Goal: Task Accomplishment & Management: Manage account settings

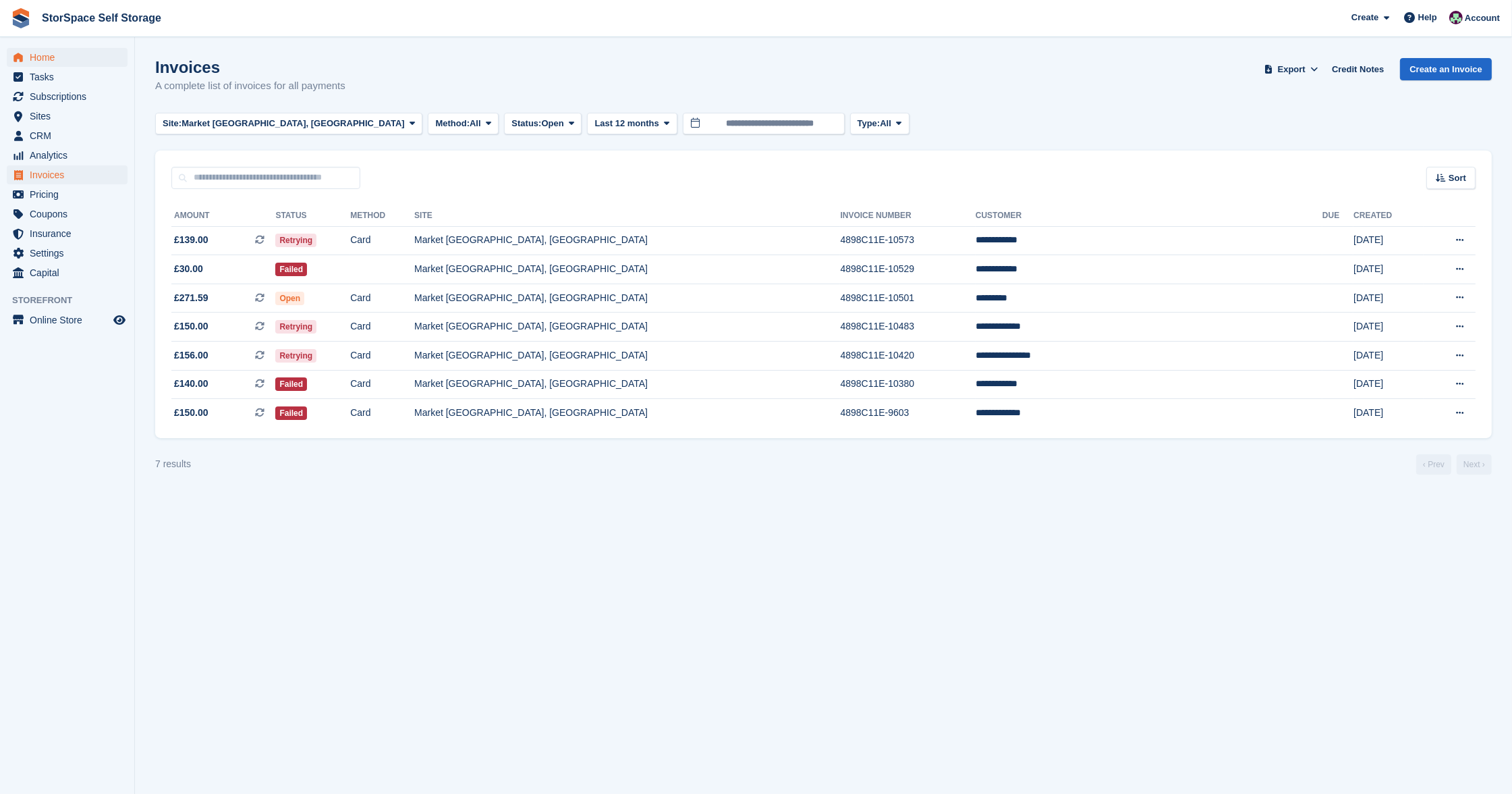
click at [34, 52] on span "Home" at bounding box center [70, 58] width 81 height 19
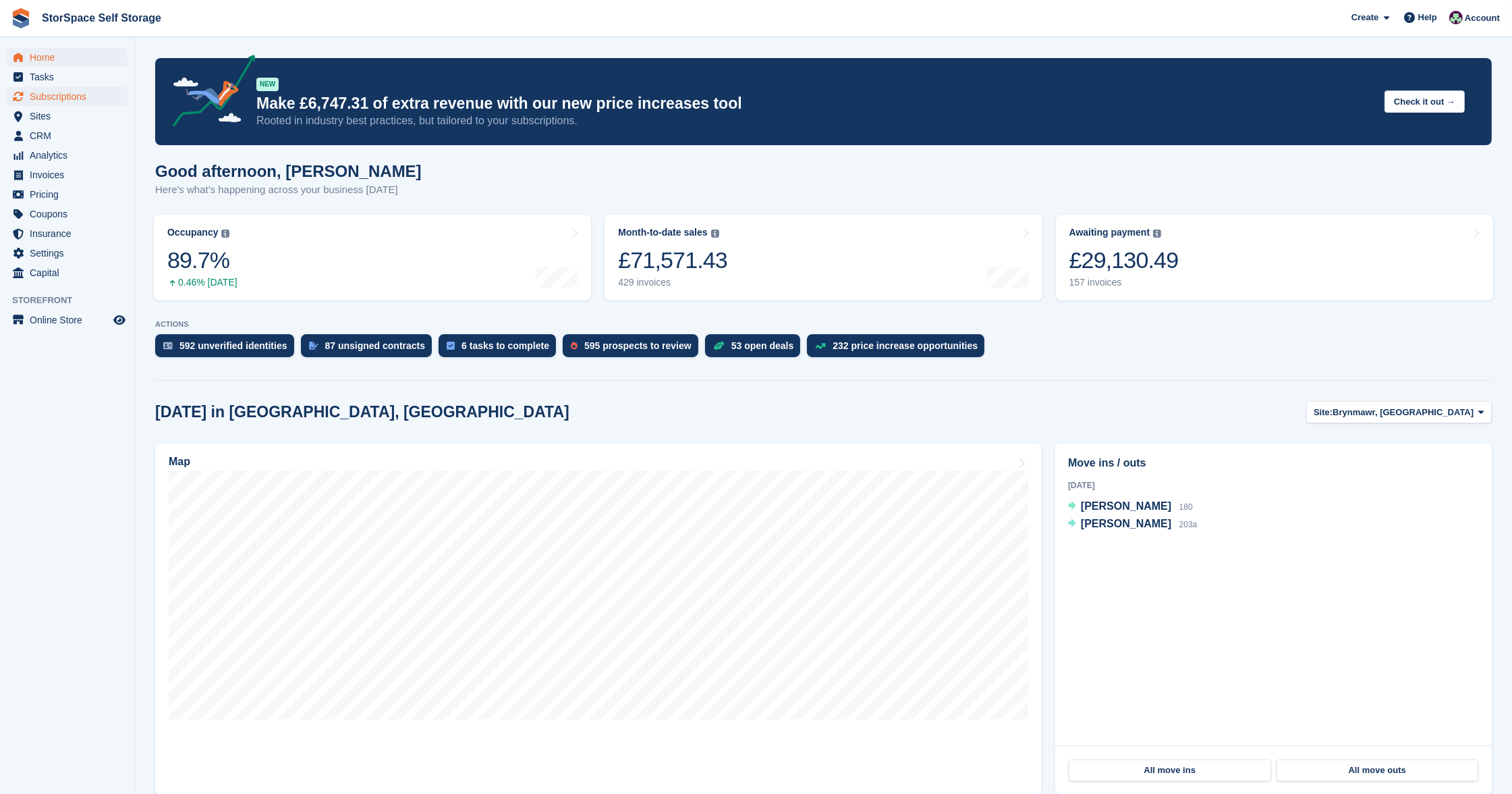
click at [77, 99] on span "Subscriptions" at bounding box center [70, 96] width 81 height 19
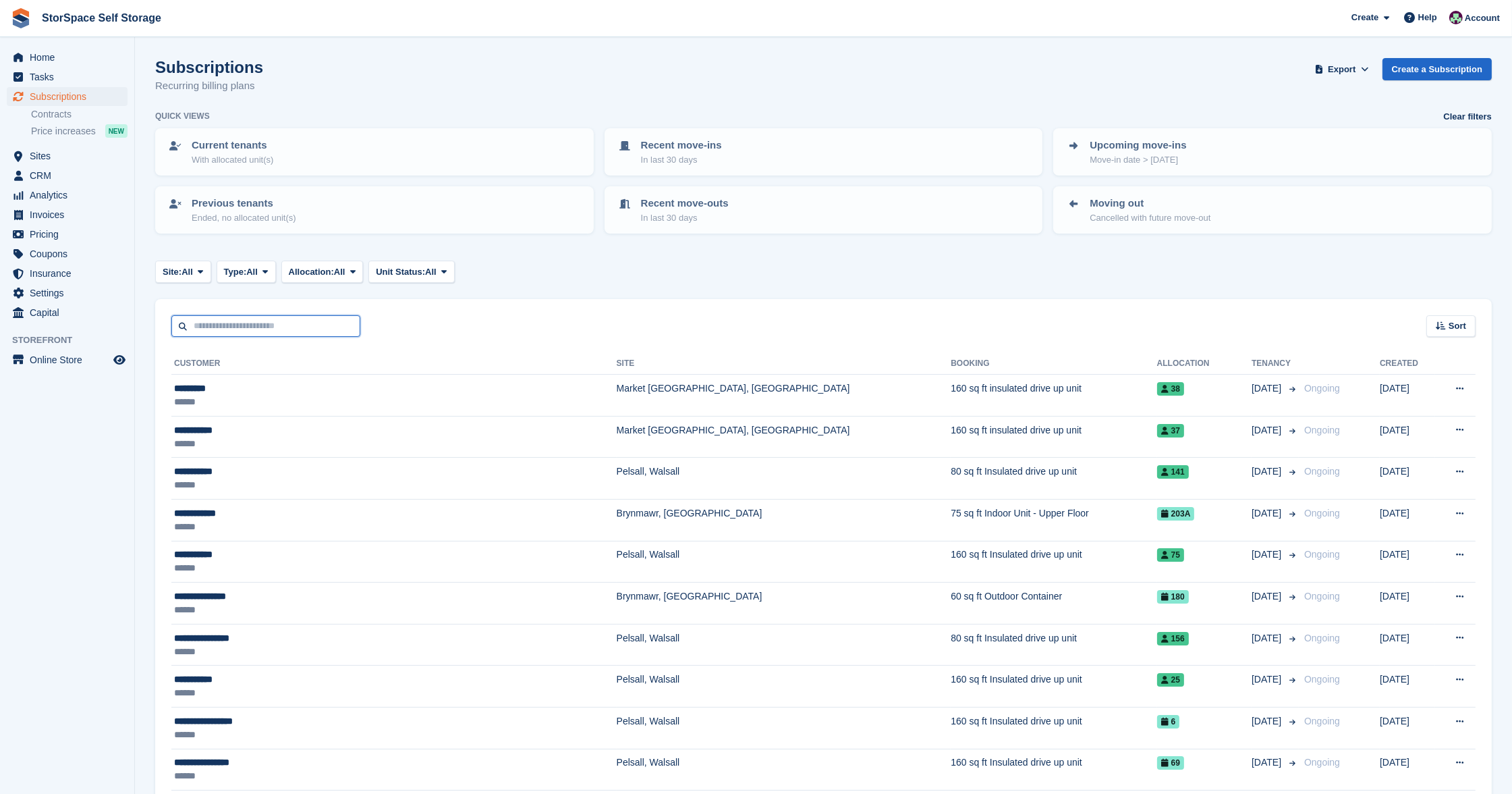
click at [253, 325] on input "text" at bounding box center [266, 326] width 189 height 22
type input "*****"
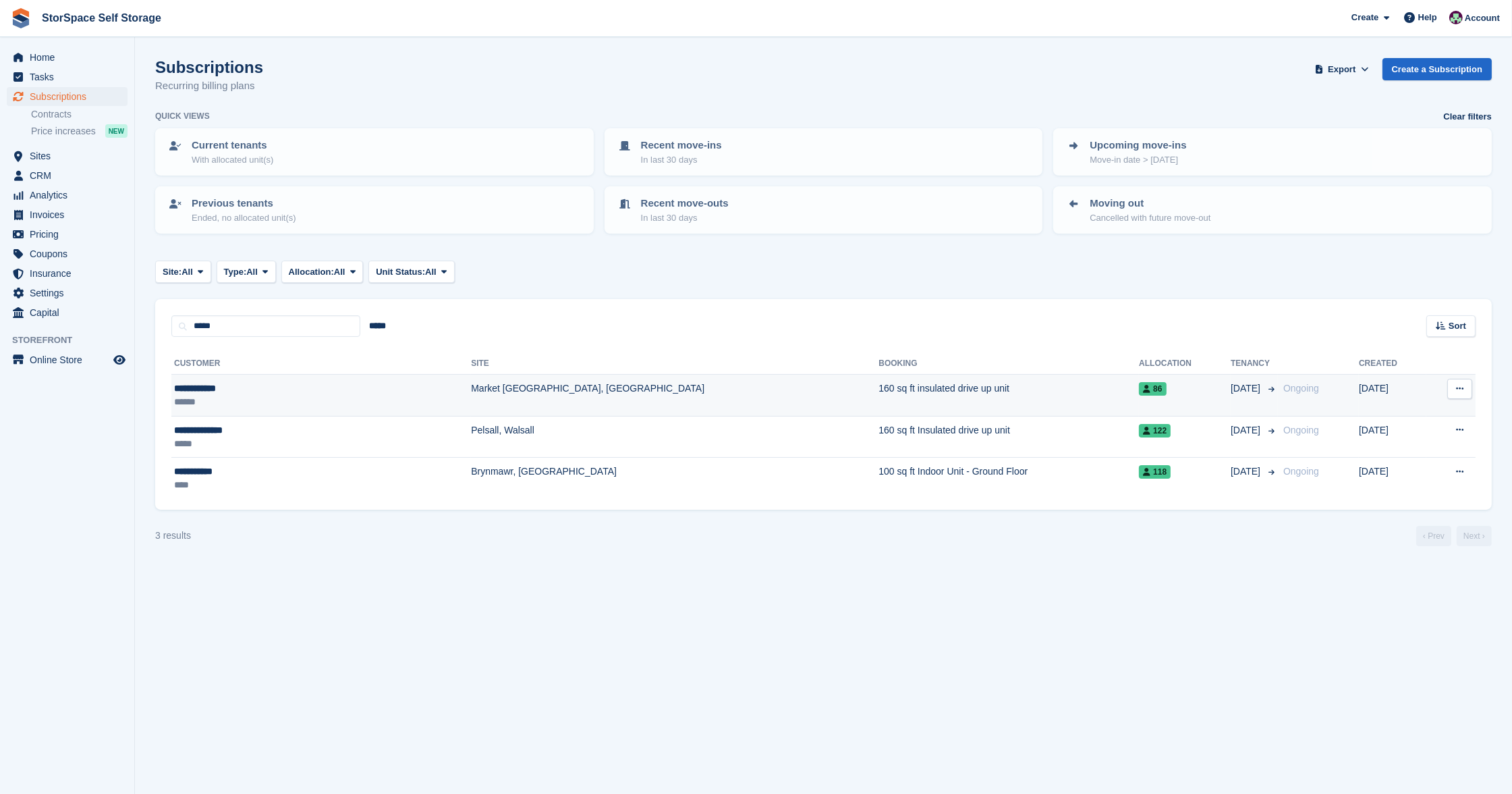
click at [213, 383] on div "**********" at bounding box center [258, 388] width 169 height 14
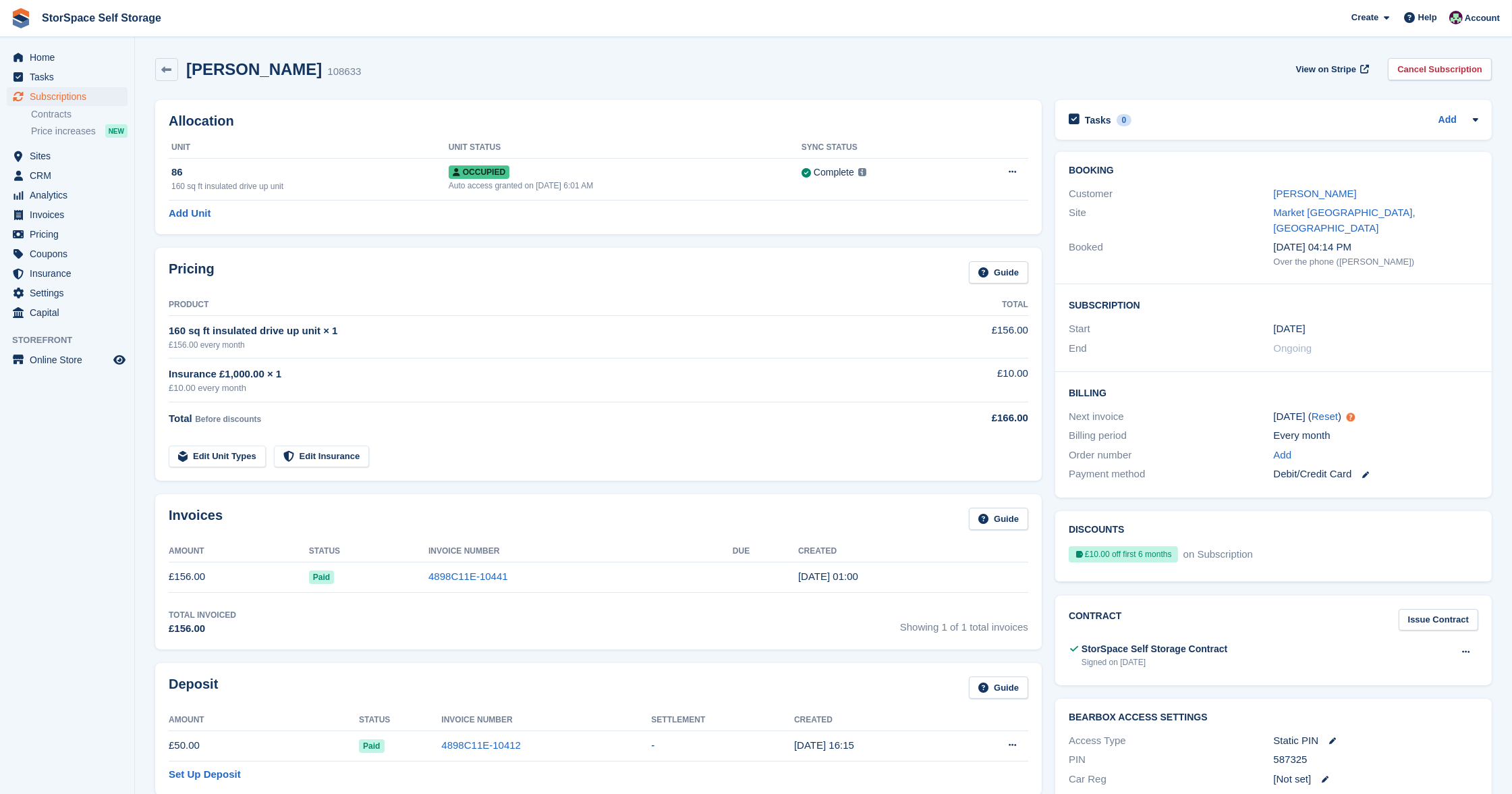
click at [1288, 186] on div "Kelly Dainty" at bounding box center [1376, 194] width 205 height 16
click at [1289, 188] on link "Kelly Dainty" at bounding box center [1315, 193] width 83 height 12
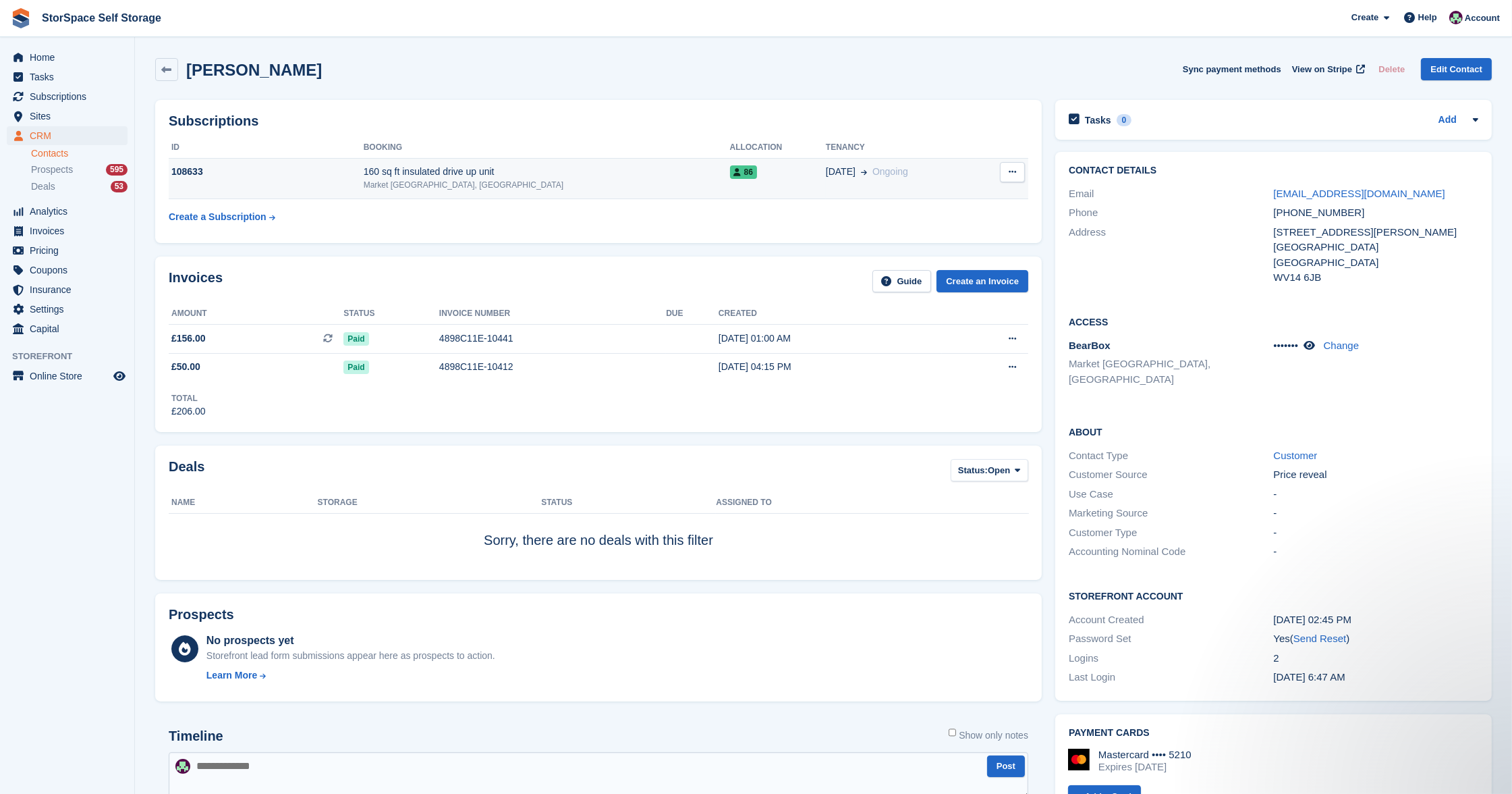
click at [1013, 172] on icon at bounding box center [1012, 172] width 7 height 9
click at [972, 194] on p "Cancel subscription" at bounding box center [960, 199] width 117 height 18
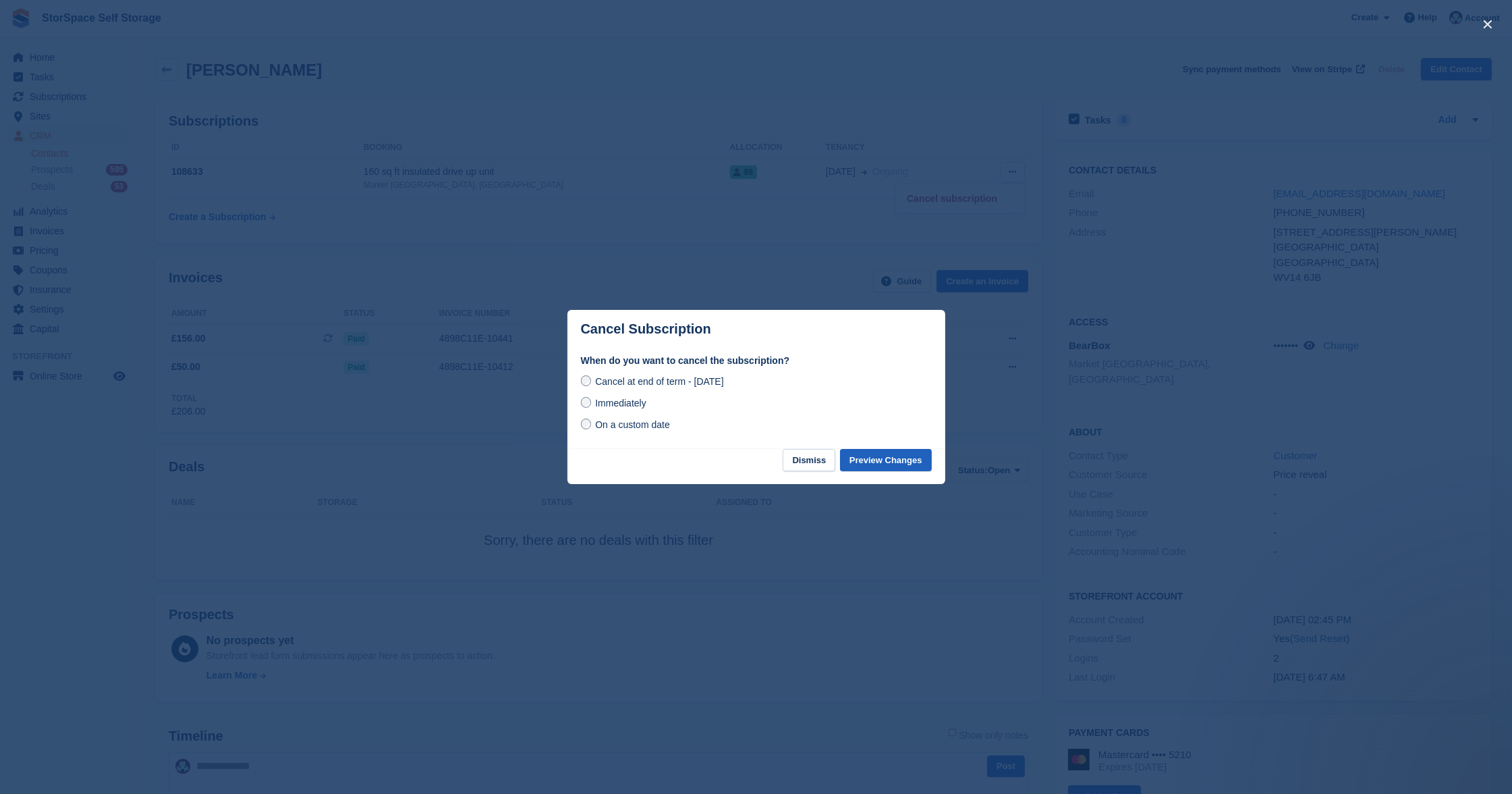
click at [892, 455] on button "Preview Changes" at bounding box center [885, 460] width 91 height 22
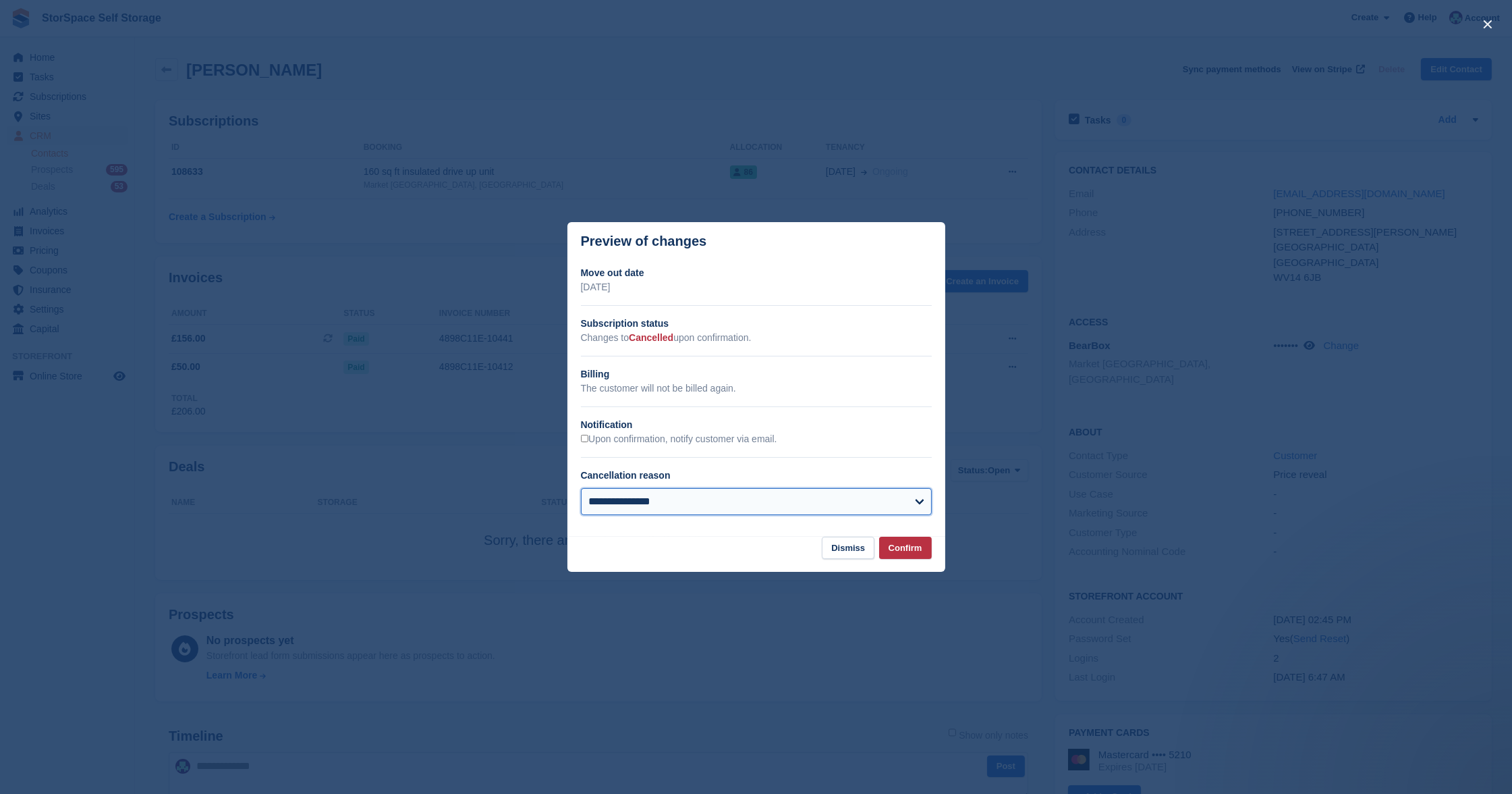
select select "**********"
click at [917, 545] on button "Confirm" at bounding box center [905, 547] width 53 height 22
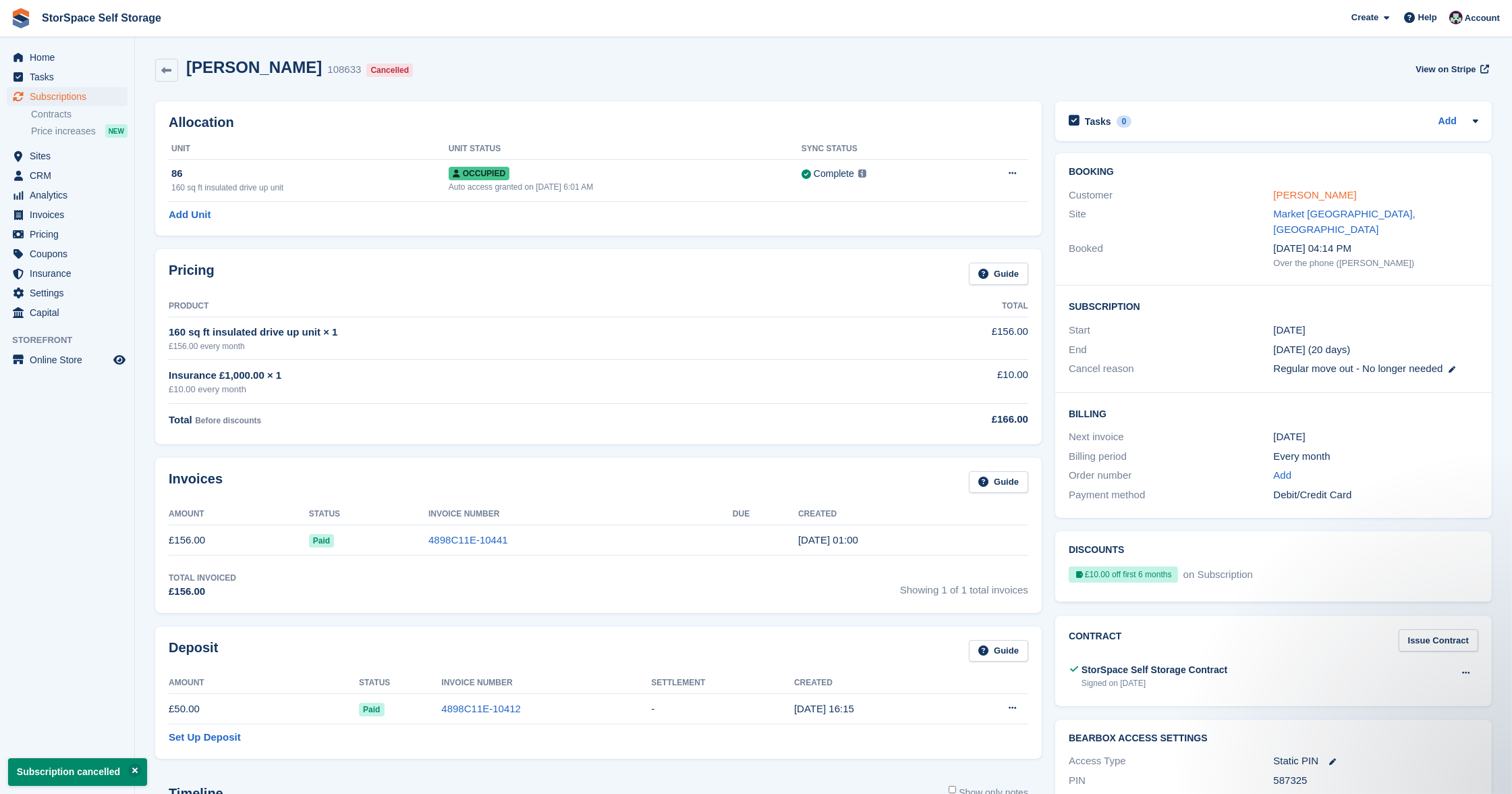
click at [1293, 193] on link "[PERSON_NAME]" at bounding box center [1315, 195] width 83 height 12
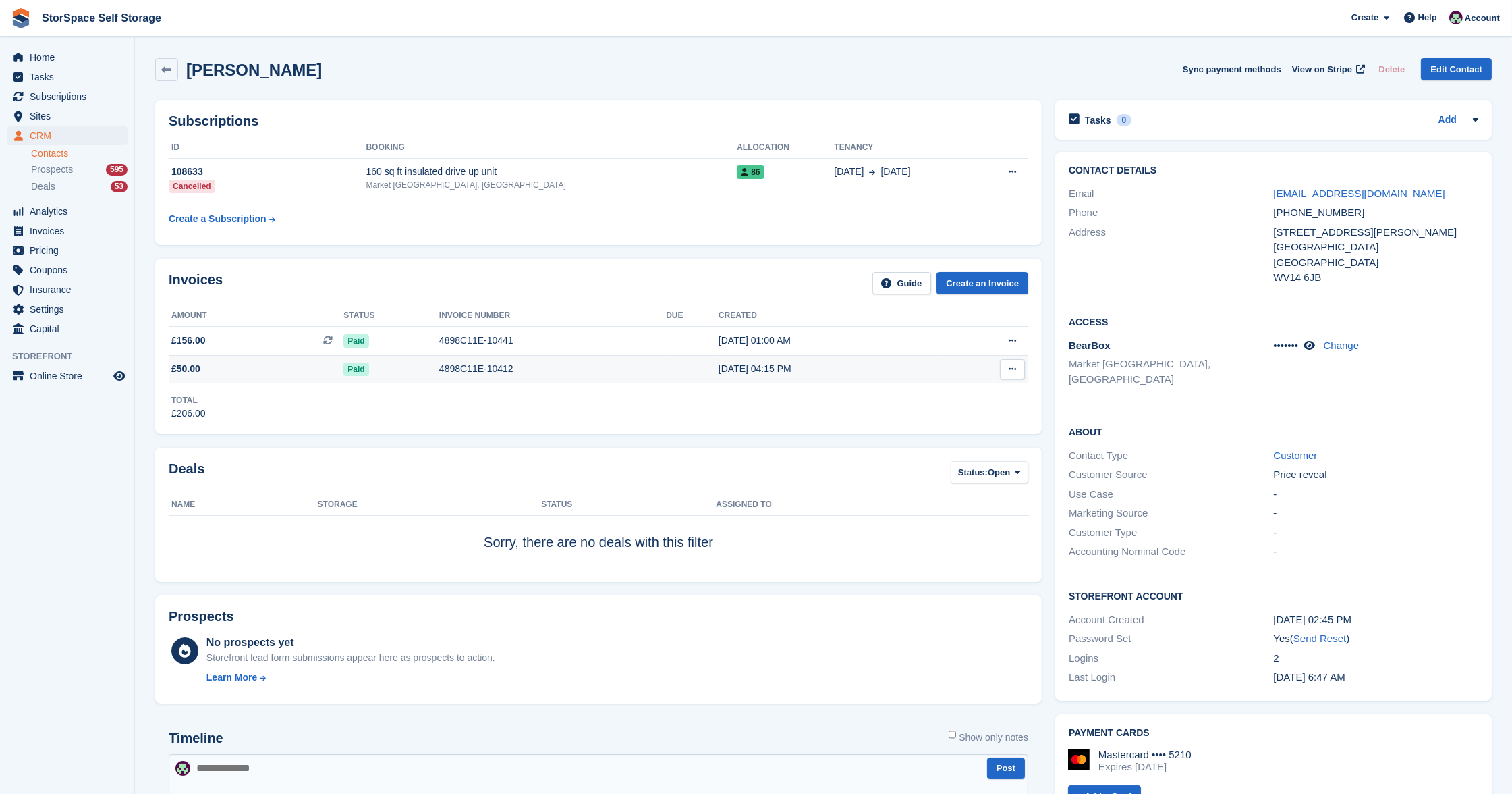
click at [1015, 370] on icon at bounding box center [1012, 368] width 7 height 9
click at [651, 181] on div "Market [GEOGRAPHIC_DATA], [GEOGRAPHIC_DATA]" at bounding box center [550, 185] width 371 height 12
click at [47, 60] on span "Home" at bounding box center [70, 58] width 81 height 19
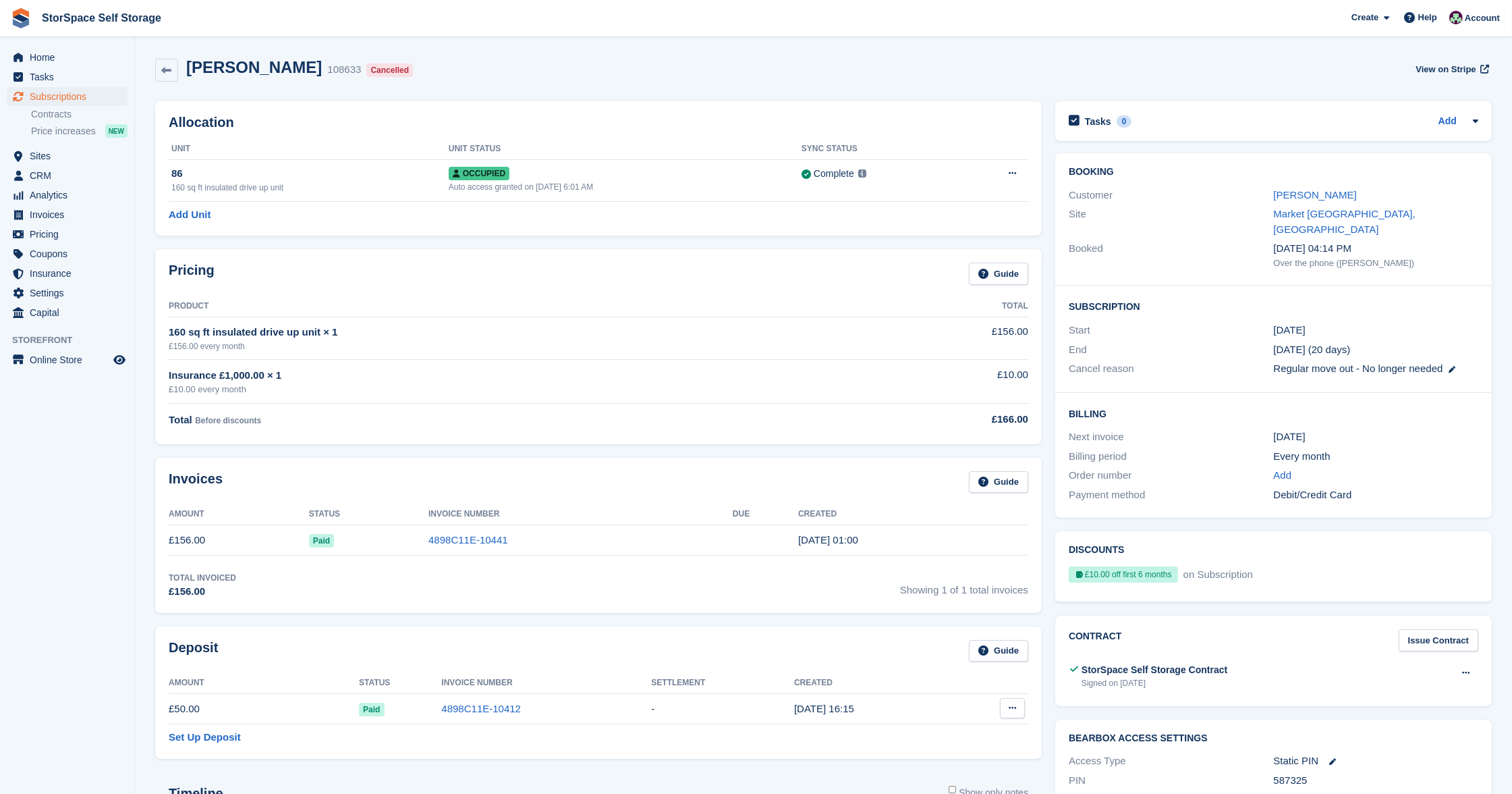
click at [1008, 703] on icon at bounding box center [1012, 707] width 7 height 9
click at [950, 728] on p "Settle deposit" at bounding box center [960, 734] width 117 height 18
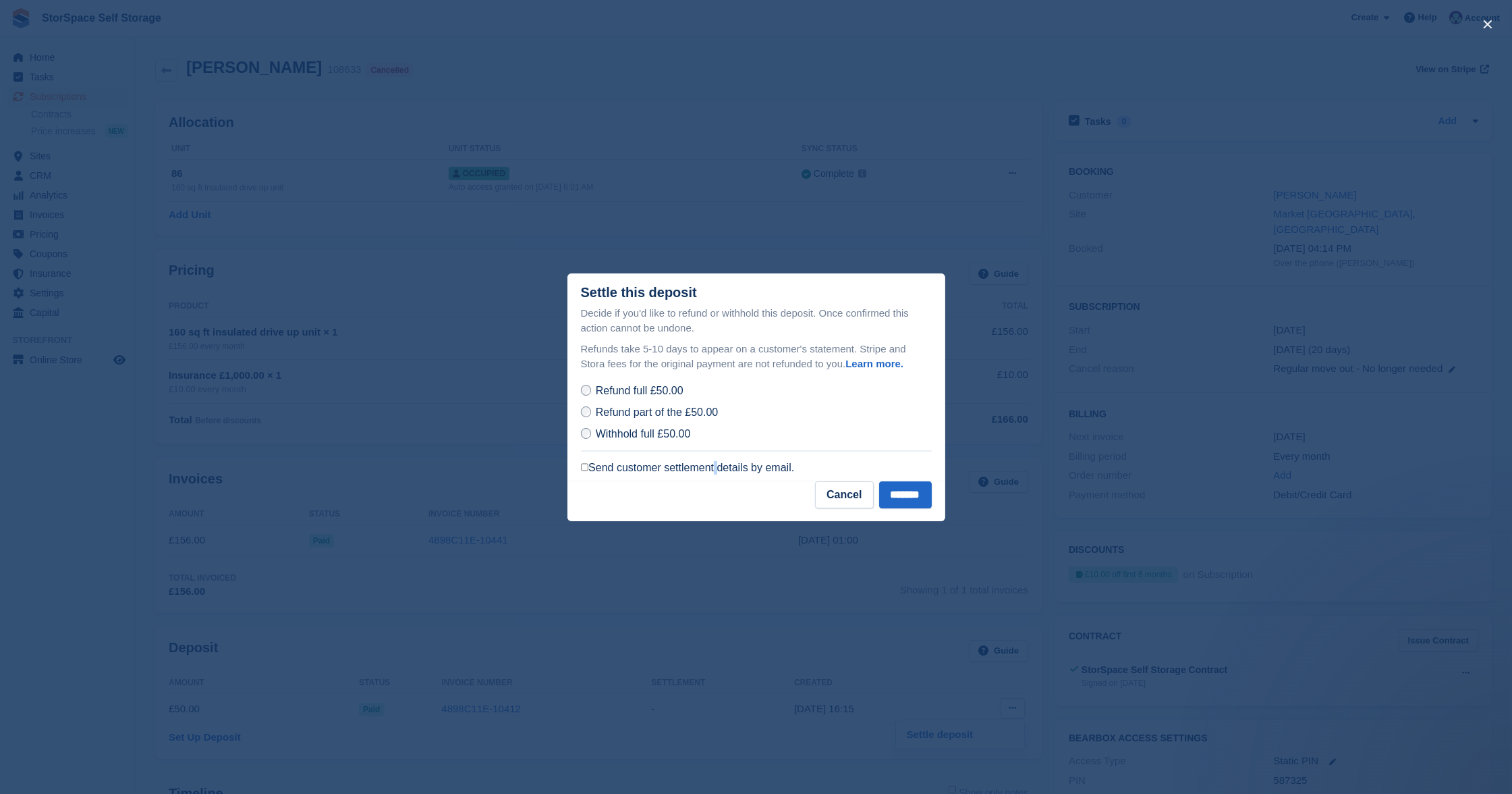
click at [660, 470] on label "Send customer settlement details by email." at bounding box center [688, 468] width 214 height 14
click at [901, 496] on input "*******" at bounding box center [905, 495] width 53 height 27
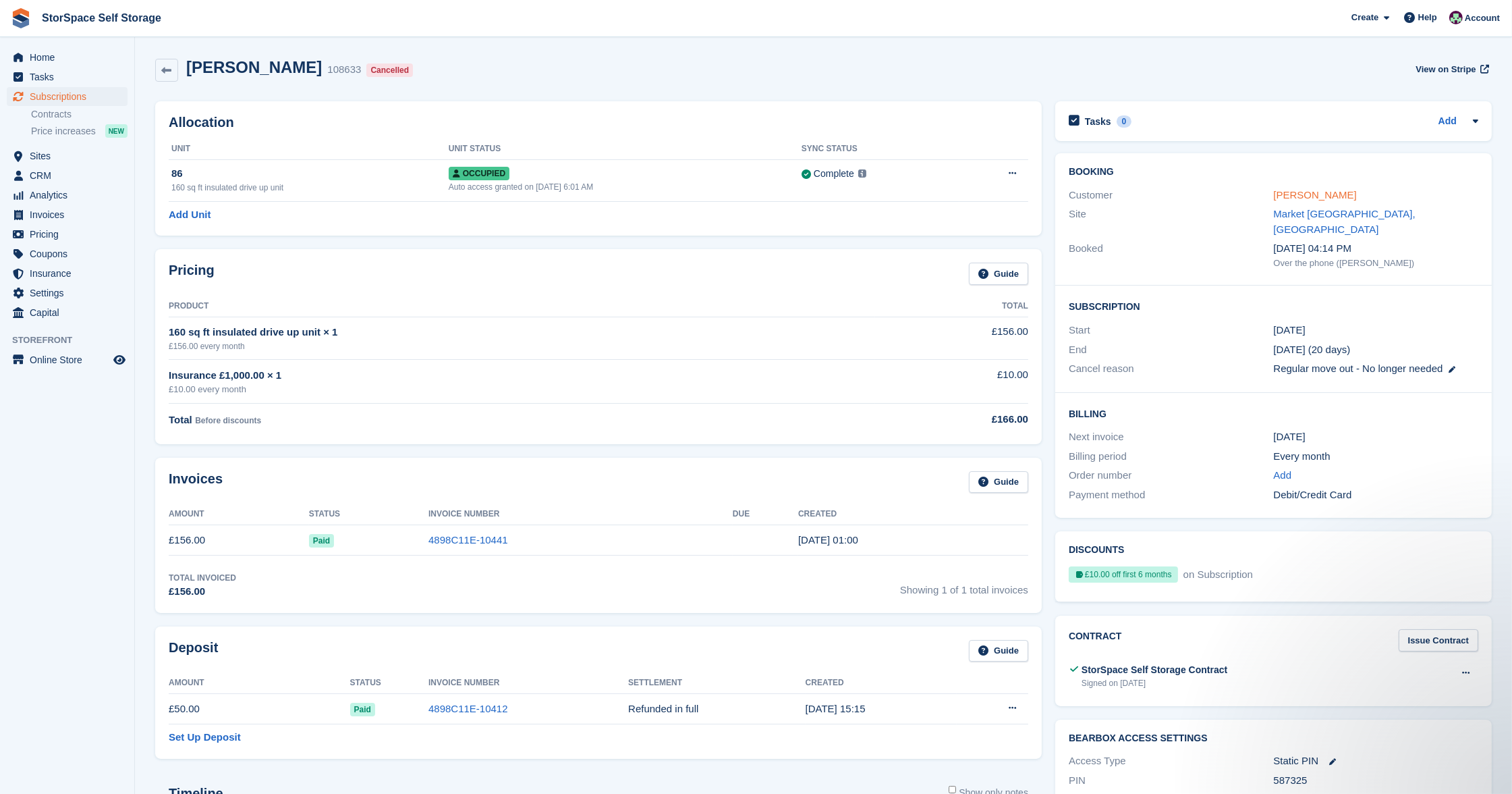
click at [1313, 196] on link "[PERSON_NAME]" at bounding box center [1315, 195] width 83 height 12
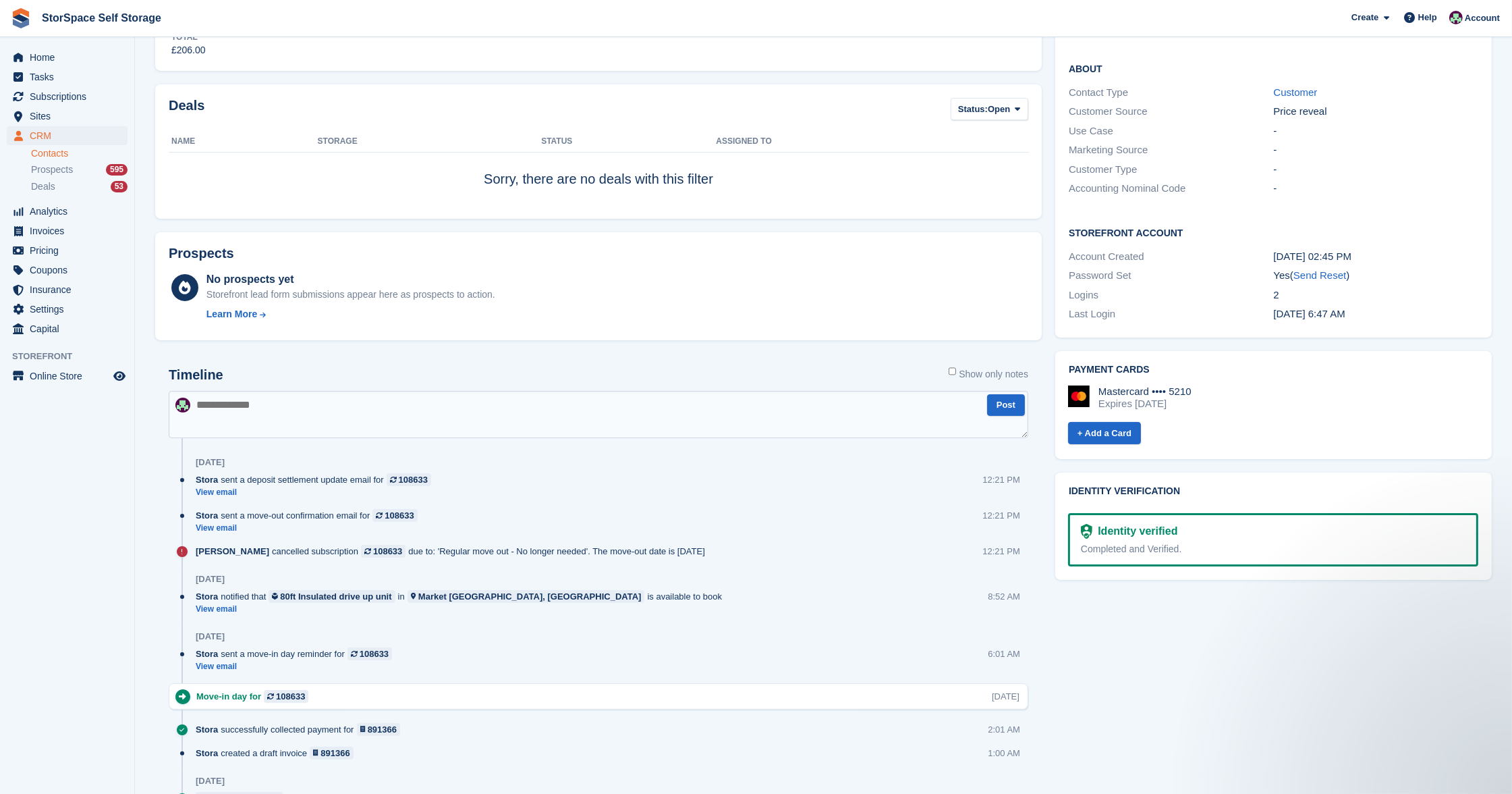
click at [537, 393] on textarea at bounding box center [598, 414] width 859 height 47
type textarea "**********"
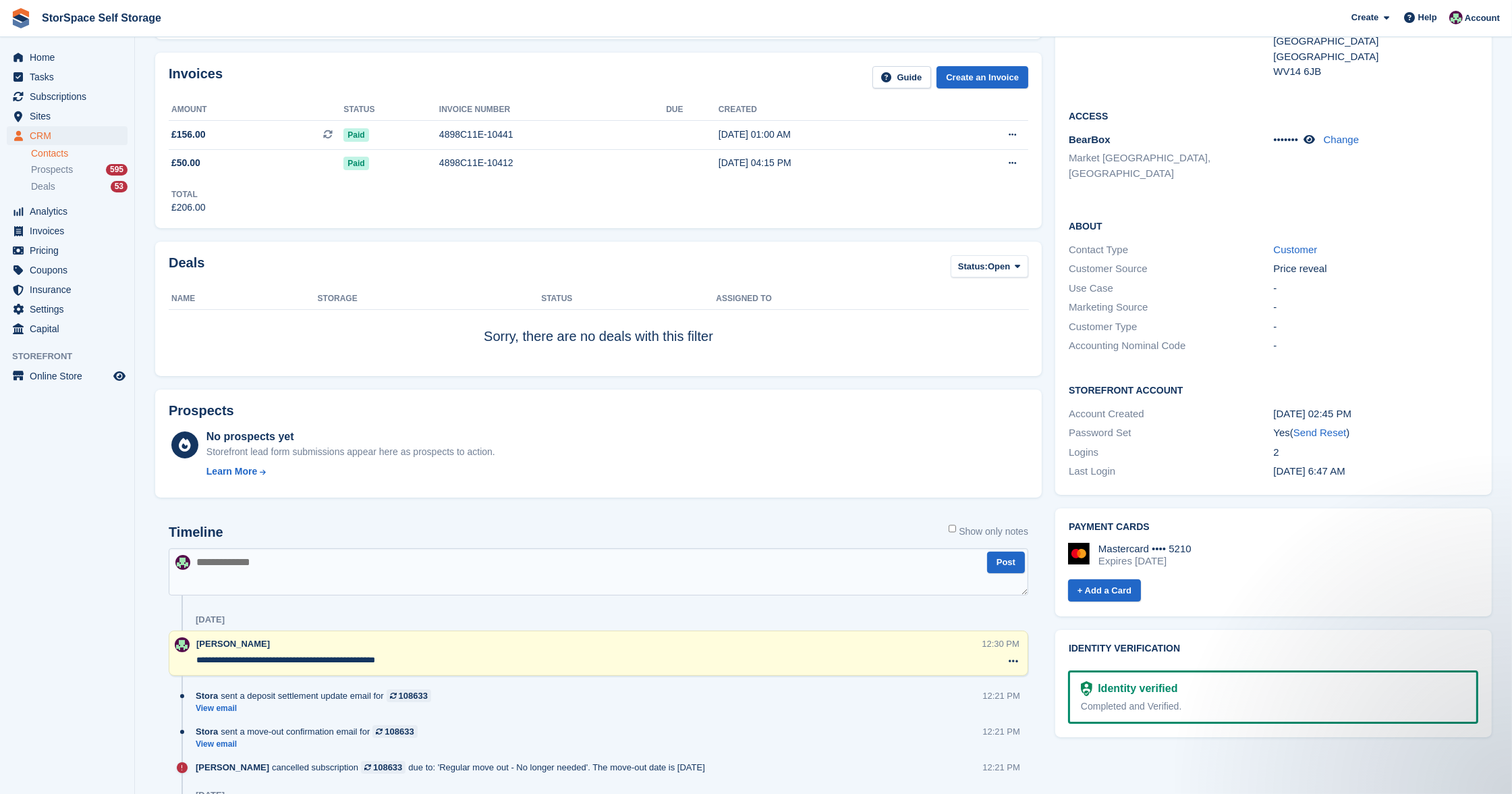
scroll to position [3, 0]
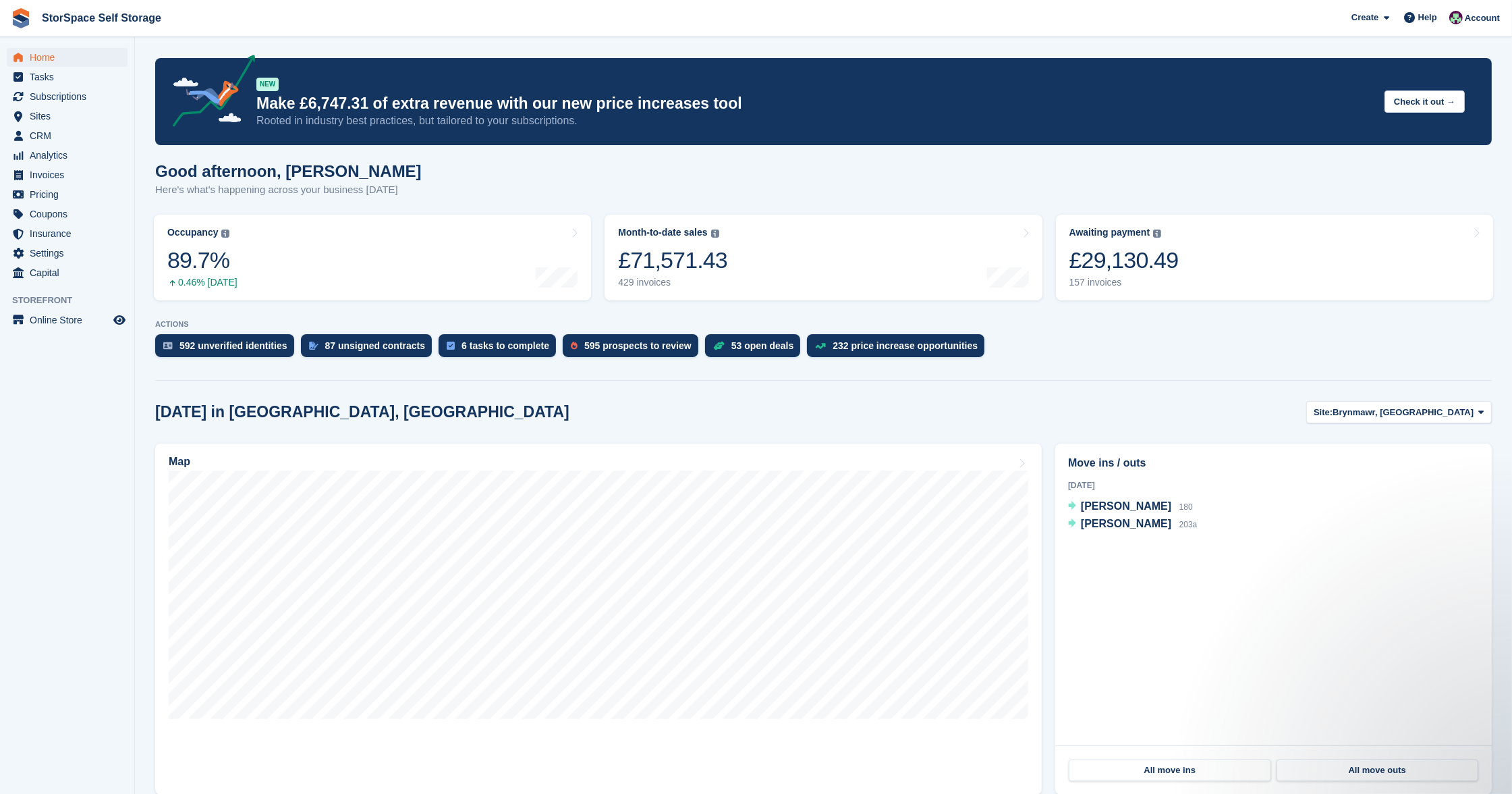
click at [1425, 407] on span "Brynmawr, [GEOGRAPHIC_DATA]" at bounding box center [1403, 412] width 141 height 14
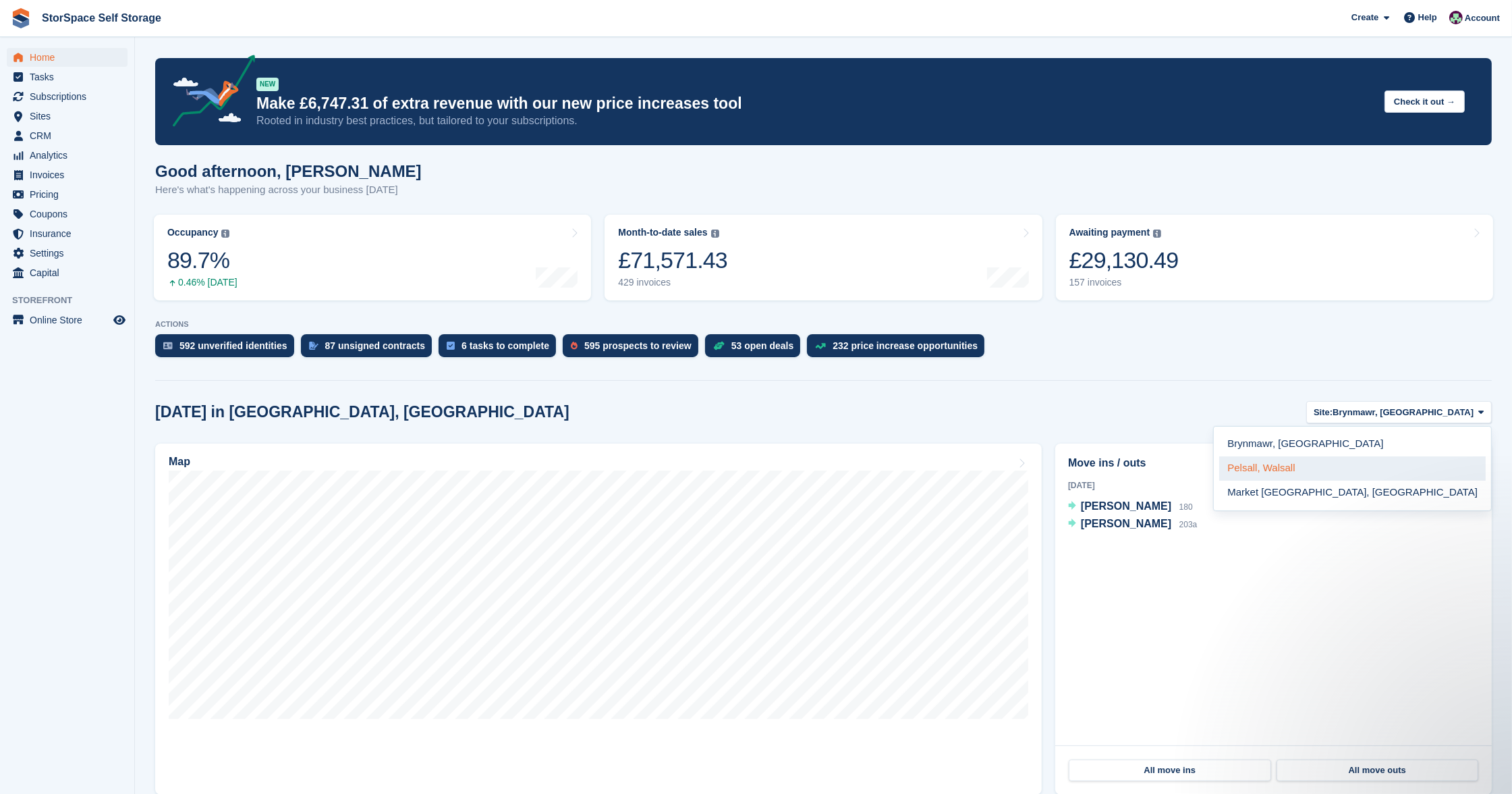
click at [1383, 466] on link "Pelsall, Walsall" at bounding box center [1352, 469] width 266 height 24
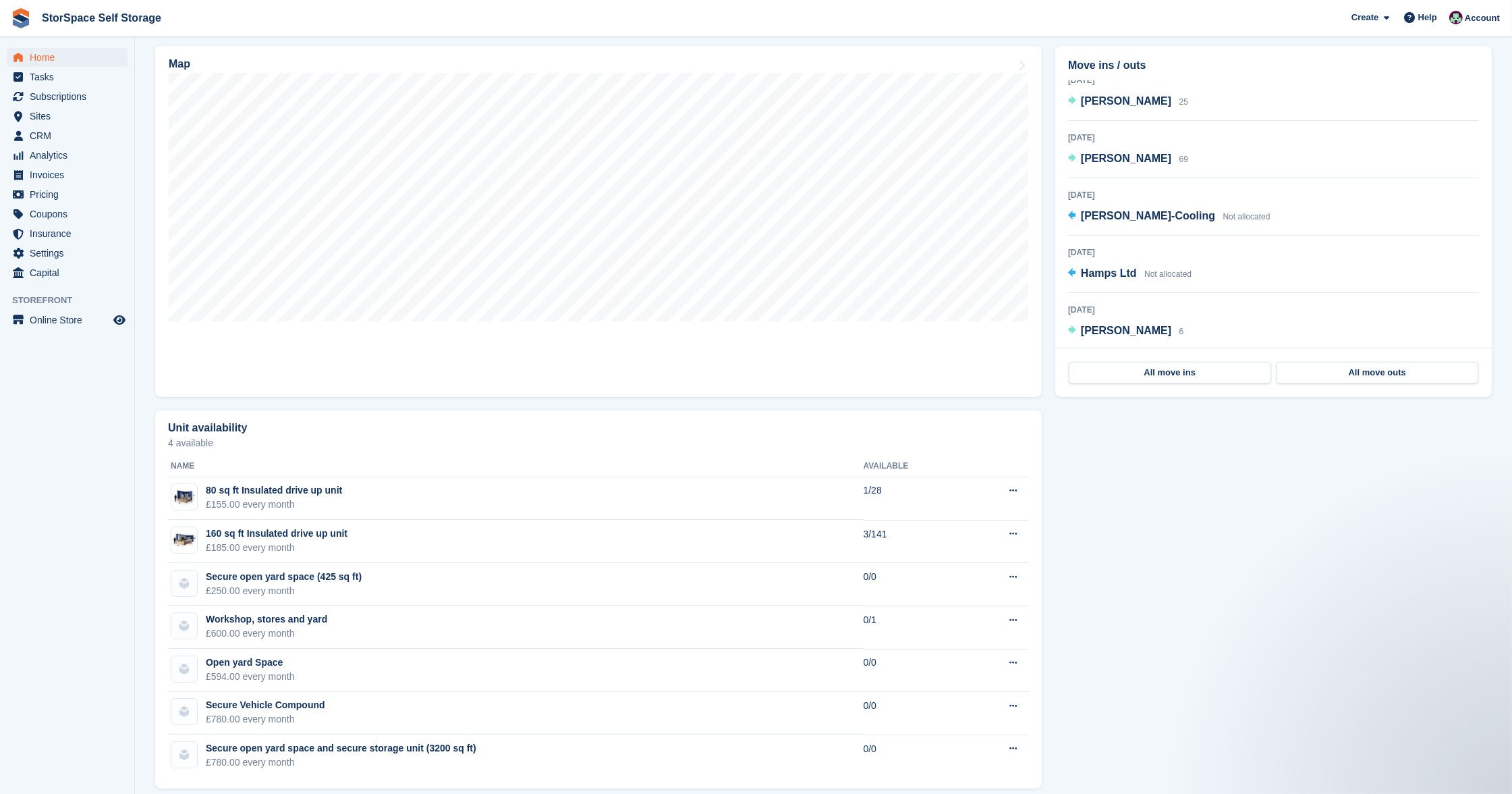
scroll to position [102, 0]
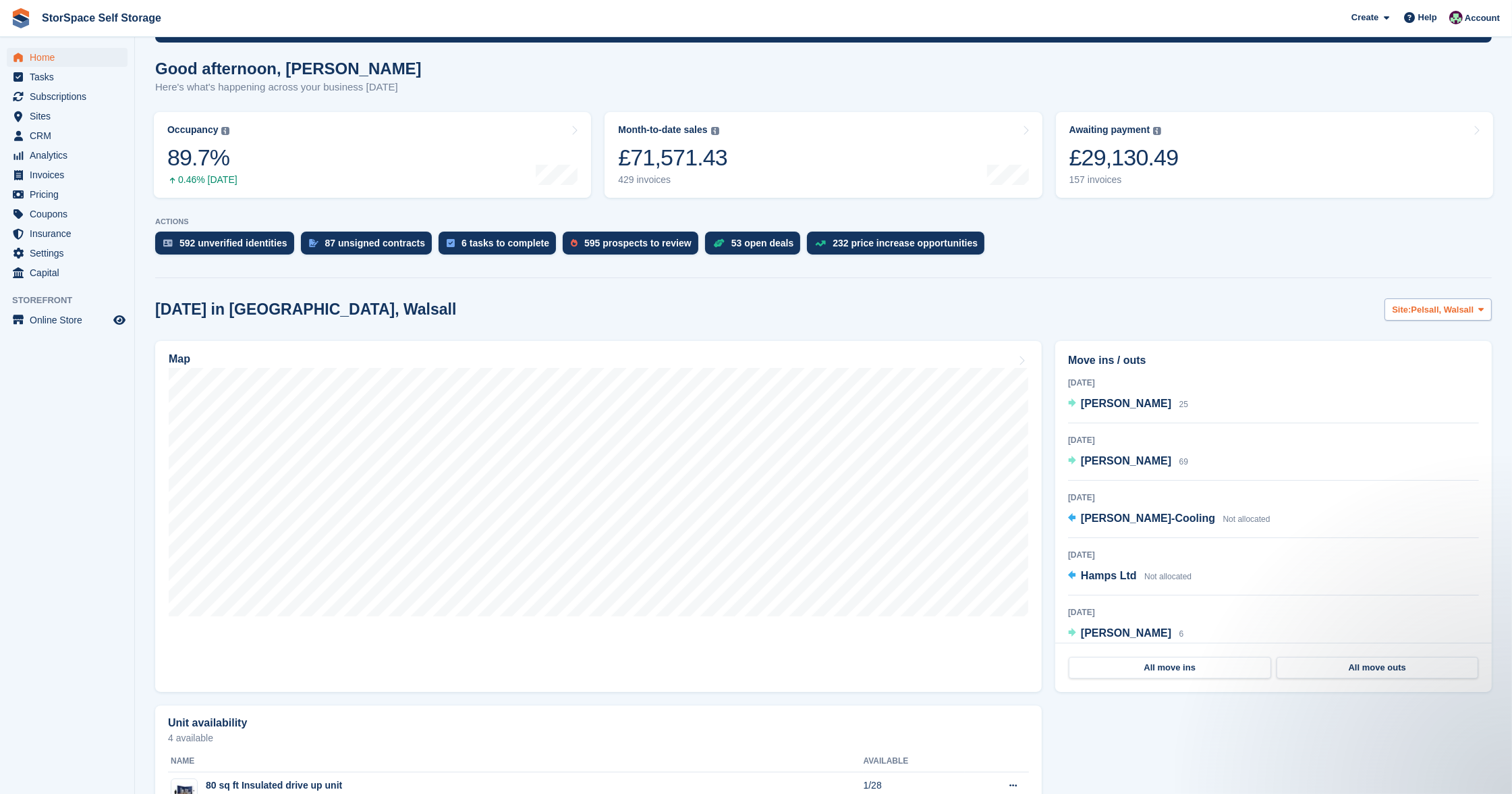
click at [1463, 306] on span "Pelsall, Walsall" at bounding box center [1442, 310] width 63 height 14
click at [1399, 385] on link "Market [GEOGRAPHIC_DATA], [GEOGRAPHIC_DATA]" at bounding box center [1352, 390] width 266 height 24
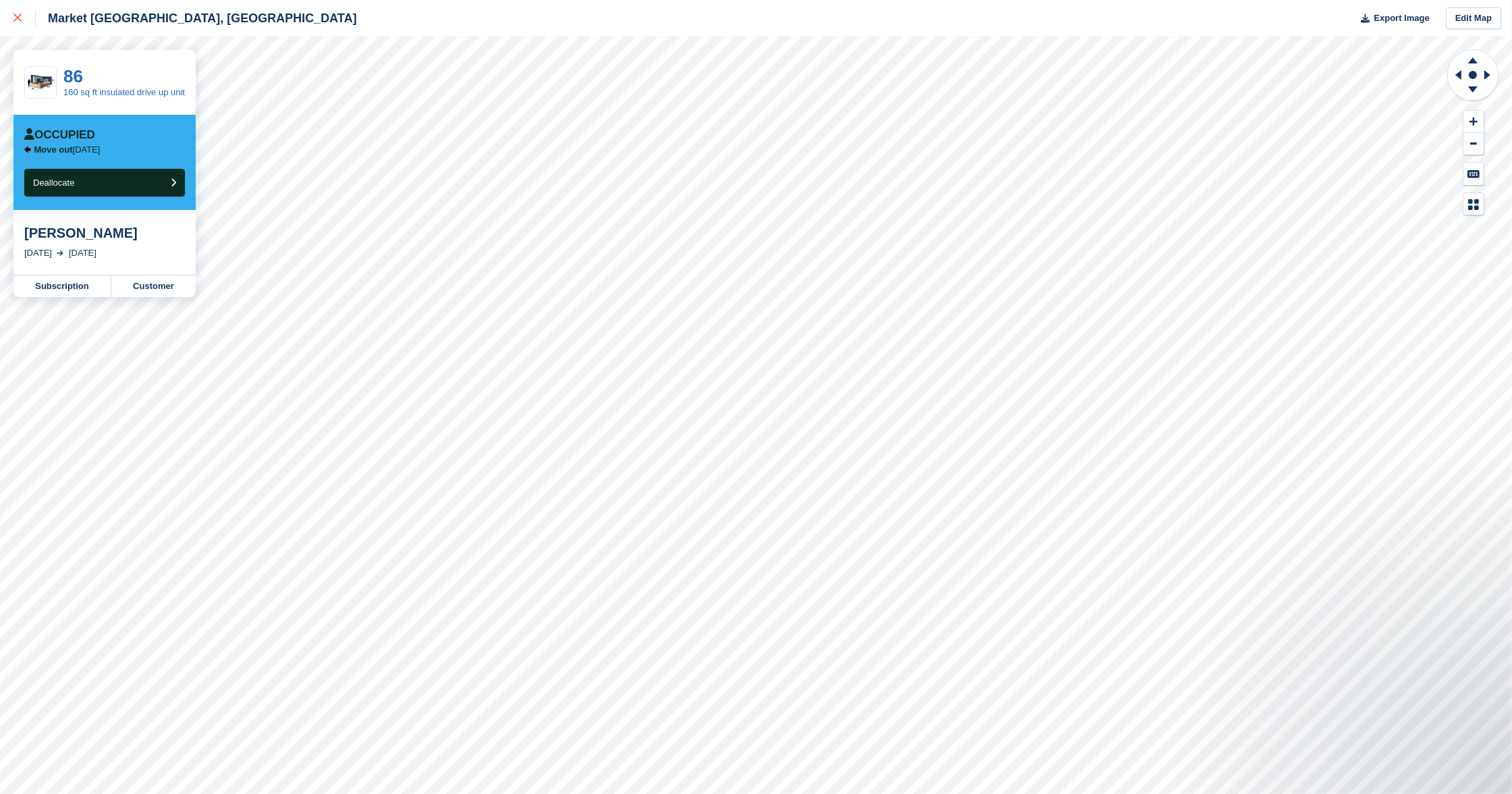
click at [26, 16] on div at bounding box center [24, 18] width 22 height 16
click at [18, 15] on icon at bounding box center [18, 18] width 8 height 8
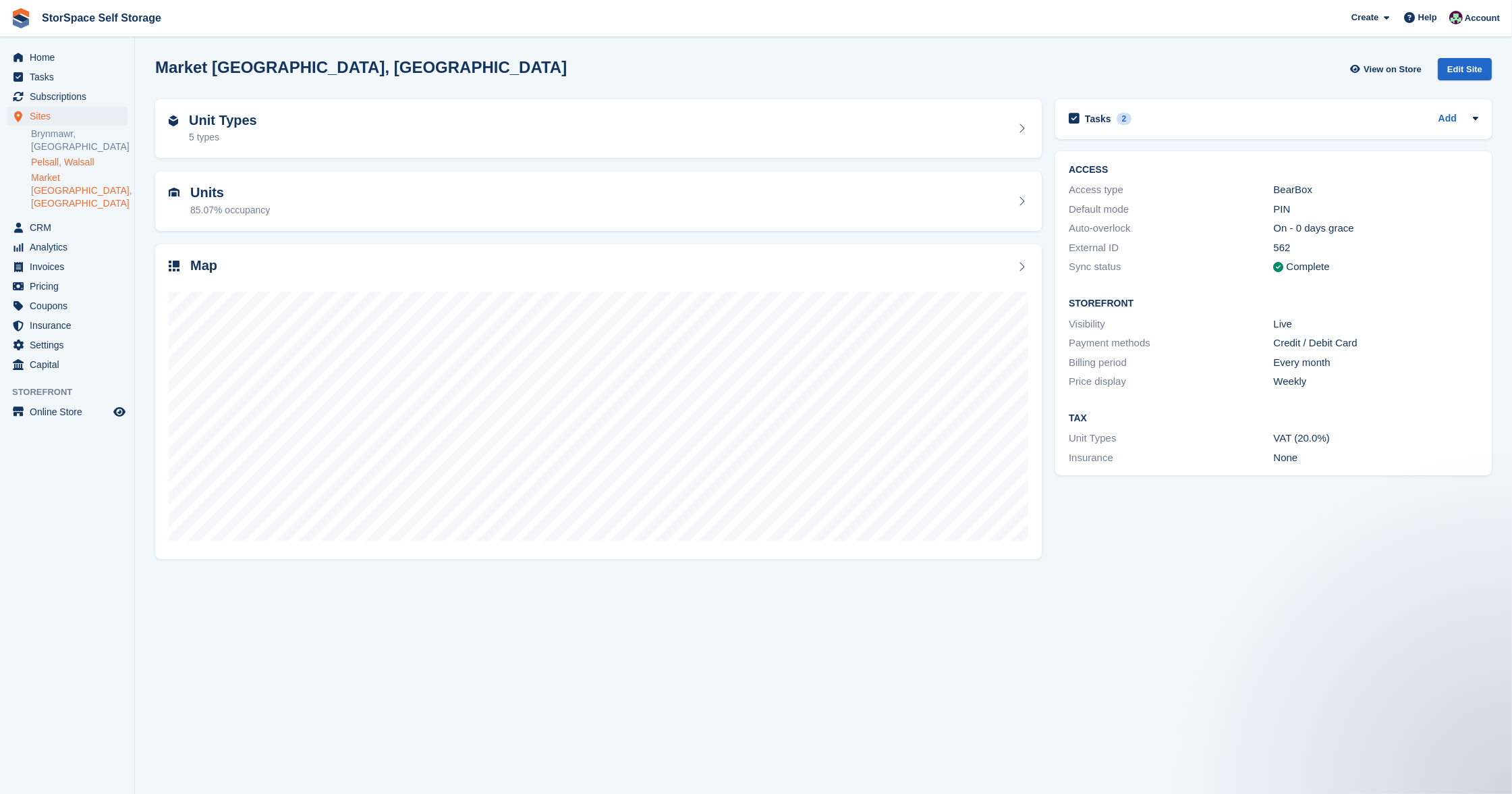
click at [75, 159] on link "Pelsall, Walsall" at bounding box center [79, 162] width 96 height 13
click at [47, 257] on span "Invoices" at bounding box center [70, 266] width 81 height 19
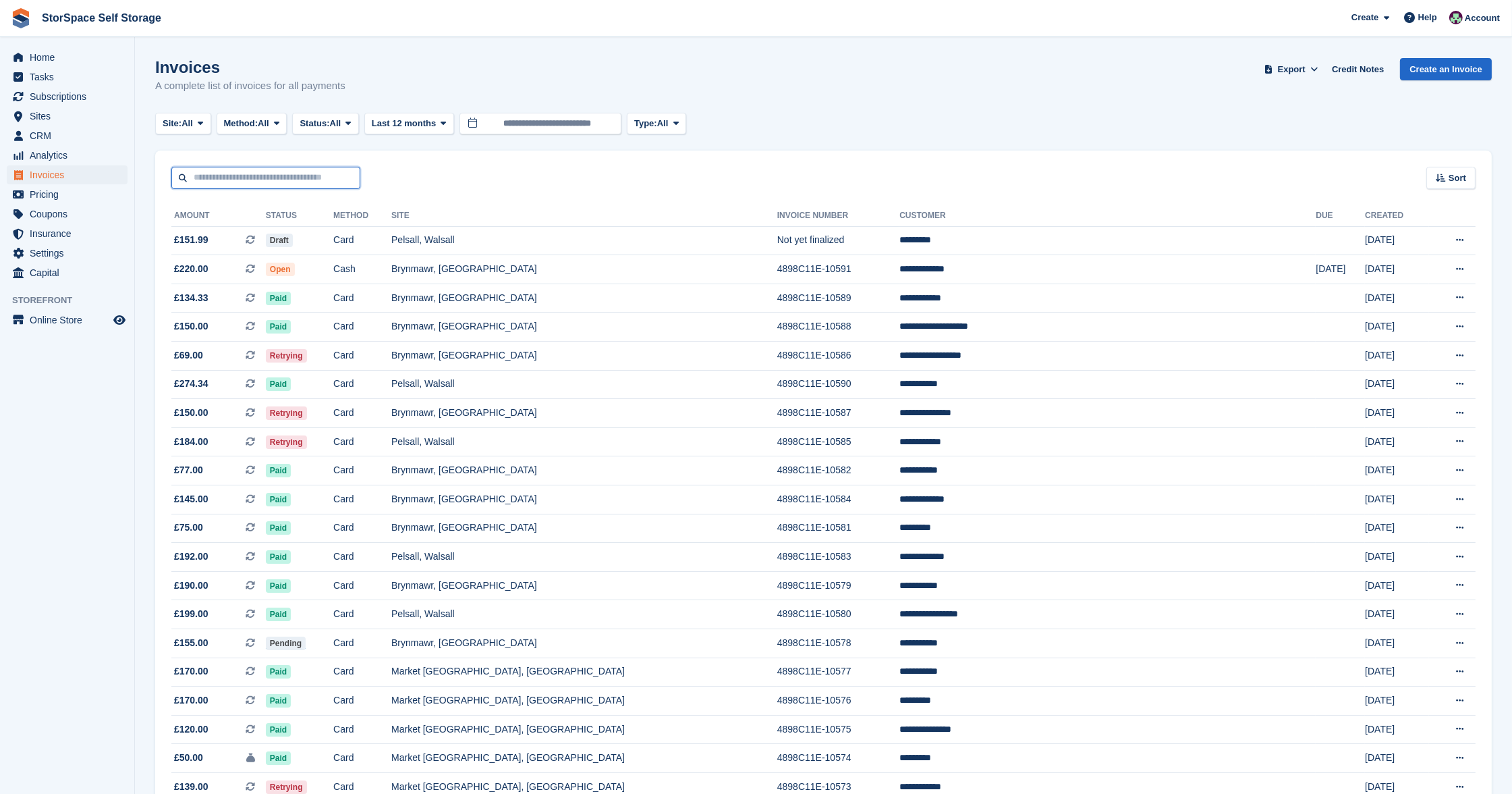
click at [276, 176] on input "text" at bounding box center [266, 178] width 189 height 22
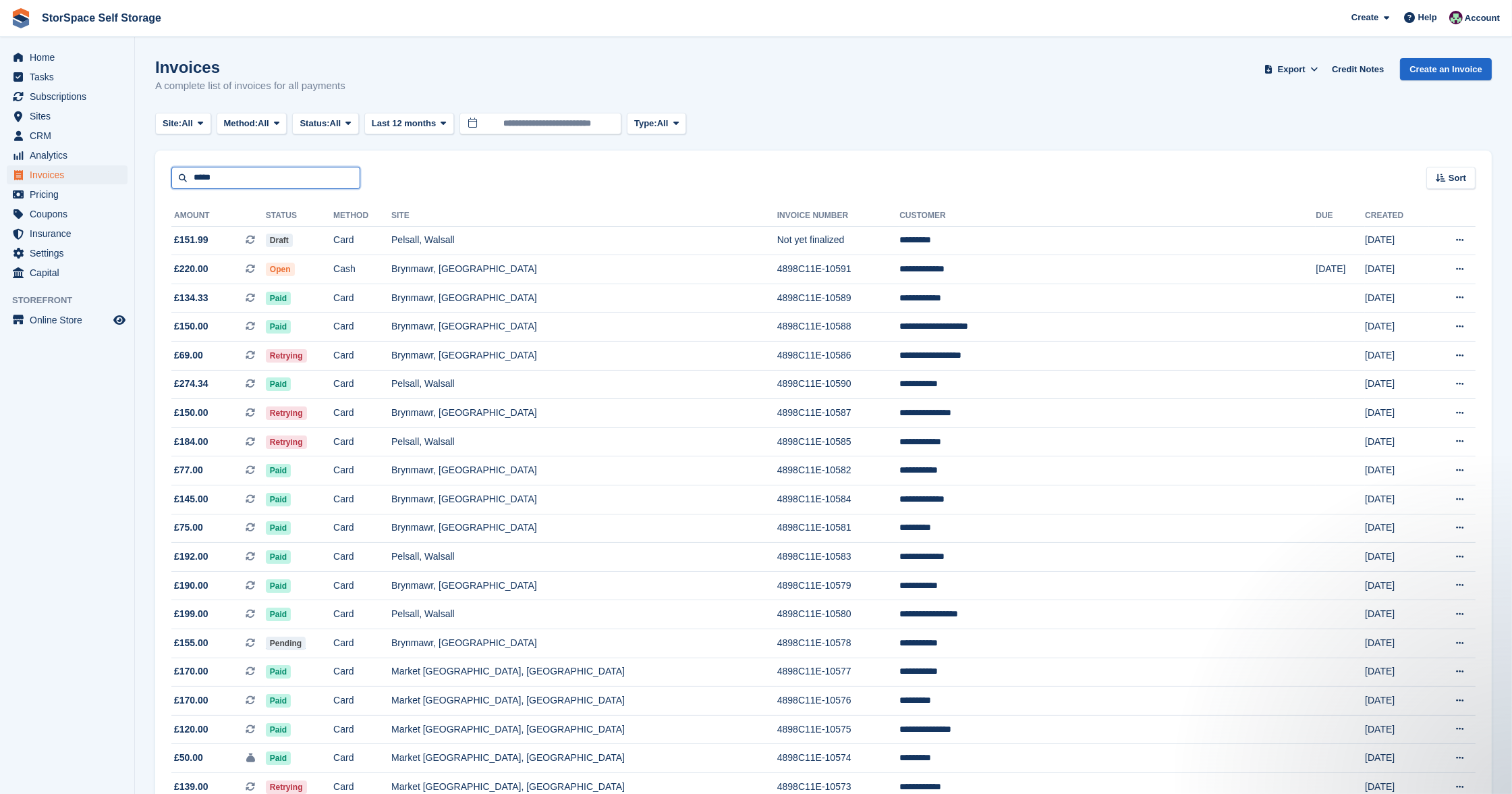
type input "*****"
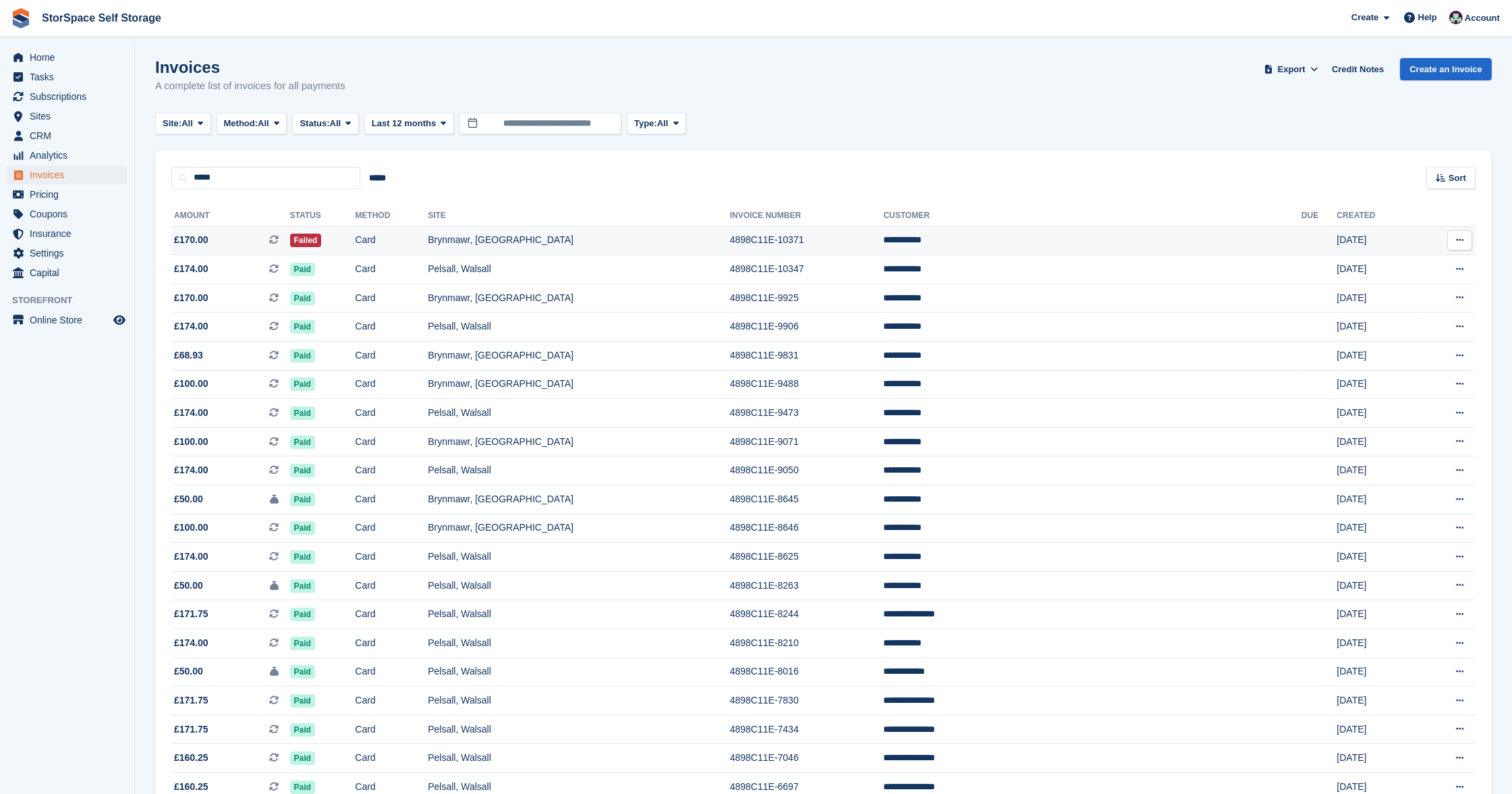
click at [668, 231] on td "Brynmawr, [GEOGRAPHIC_DATA]" at bounding box center [579, 240] width 302 height 29
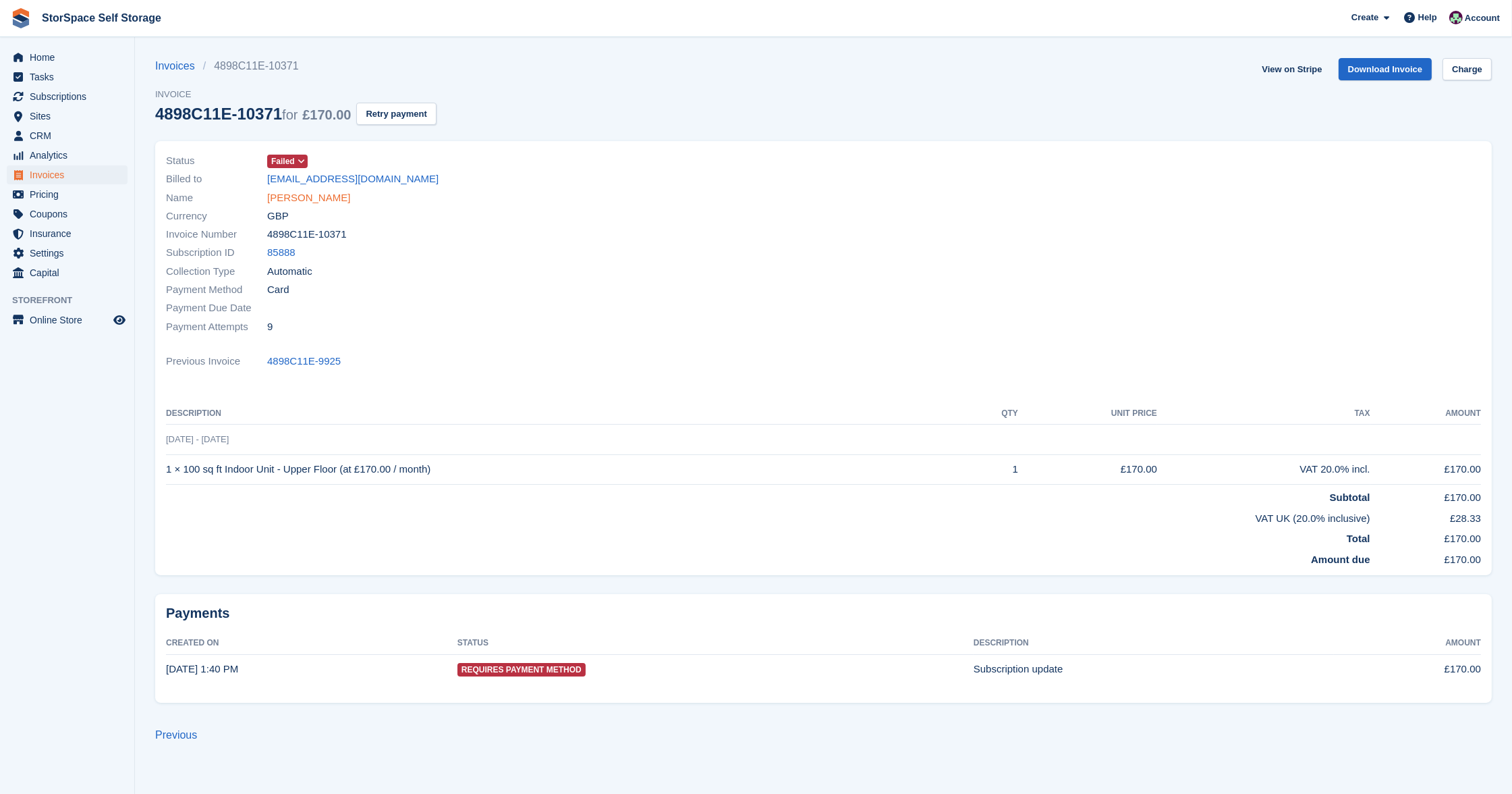
click at [285, 191] on link "[PERSON_NAME]" at bounding box center [308, 198] width 83 height 16
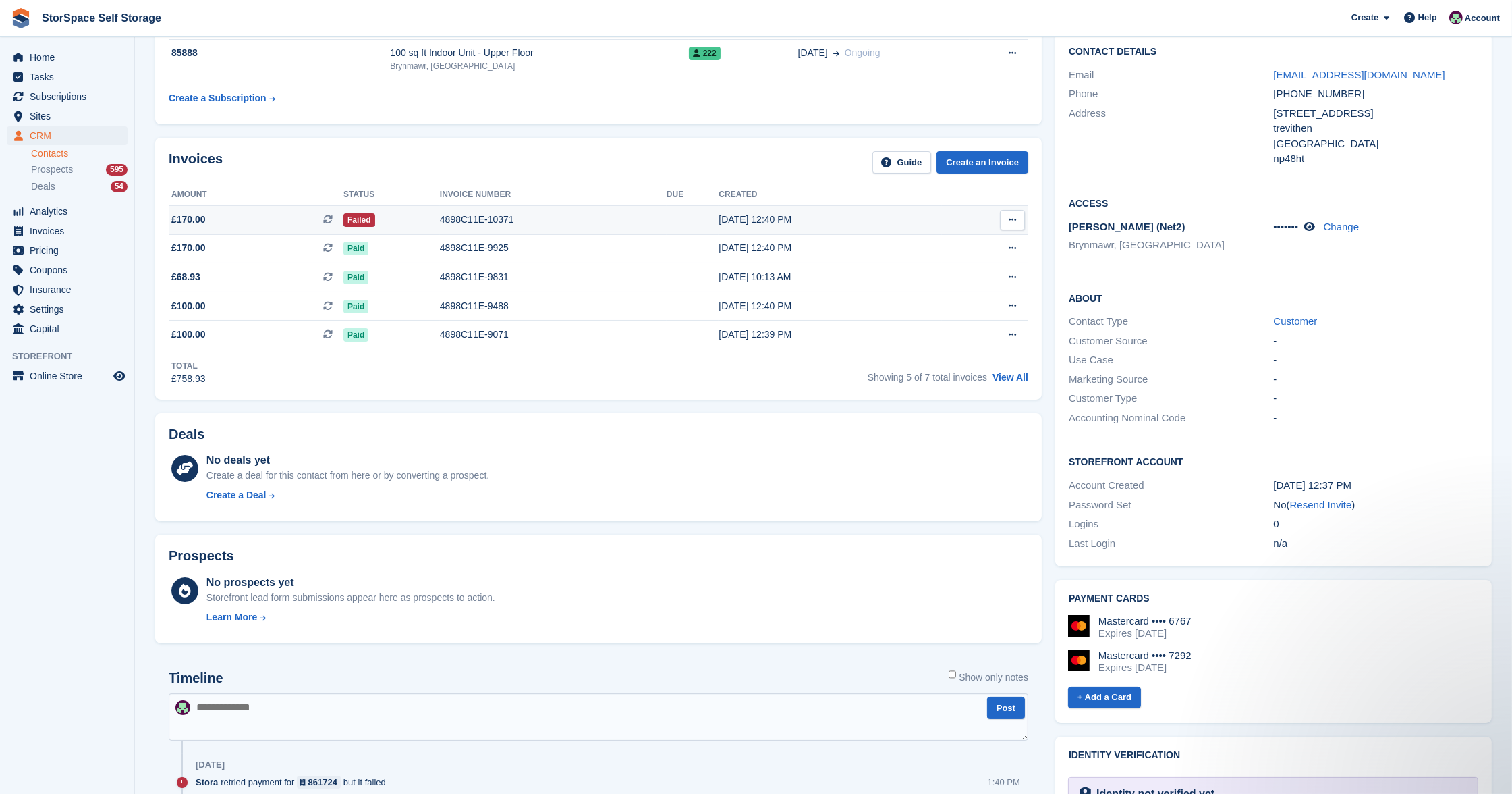
click at [455, 220] on div "4898C11E-10371" at bounding box center [553, 220] width 226 height 14
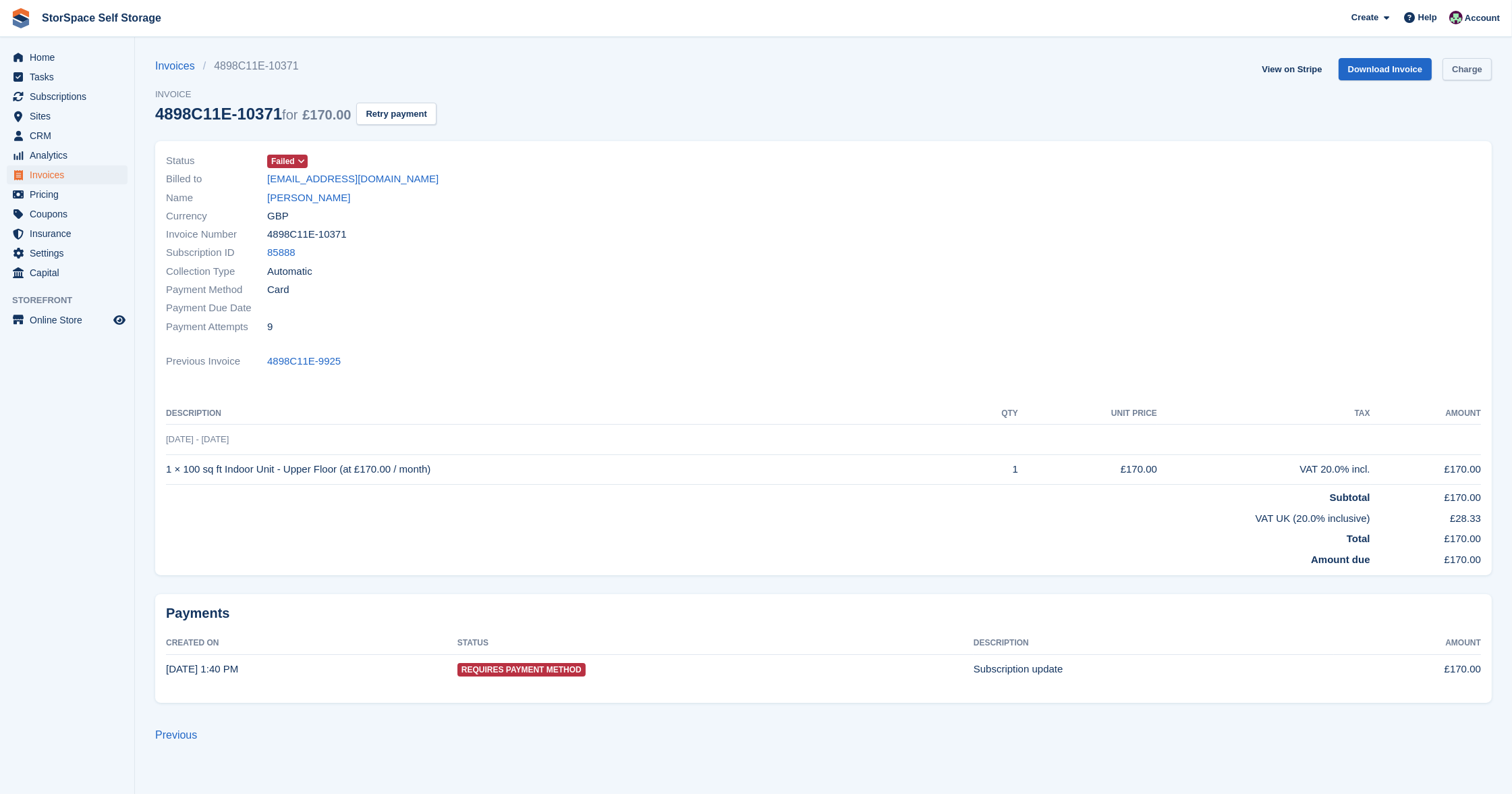
click at [1470, 68] on link "Charge" at bounding box center [1467, 69] width 49 height 22
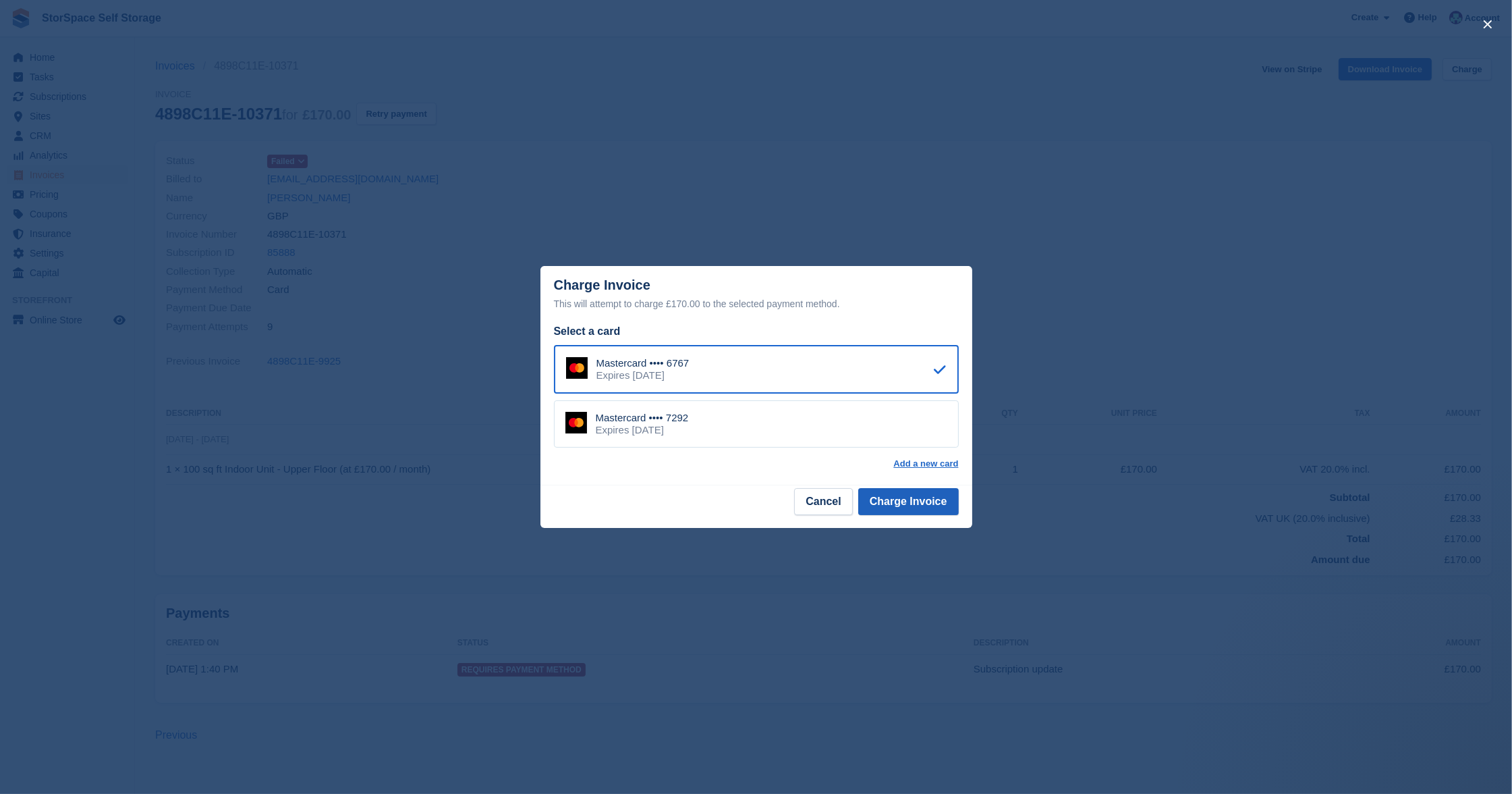
click at [903, 506] on button "Charge Invoice" at bounding box center [908, 502] width 100 height 27
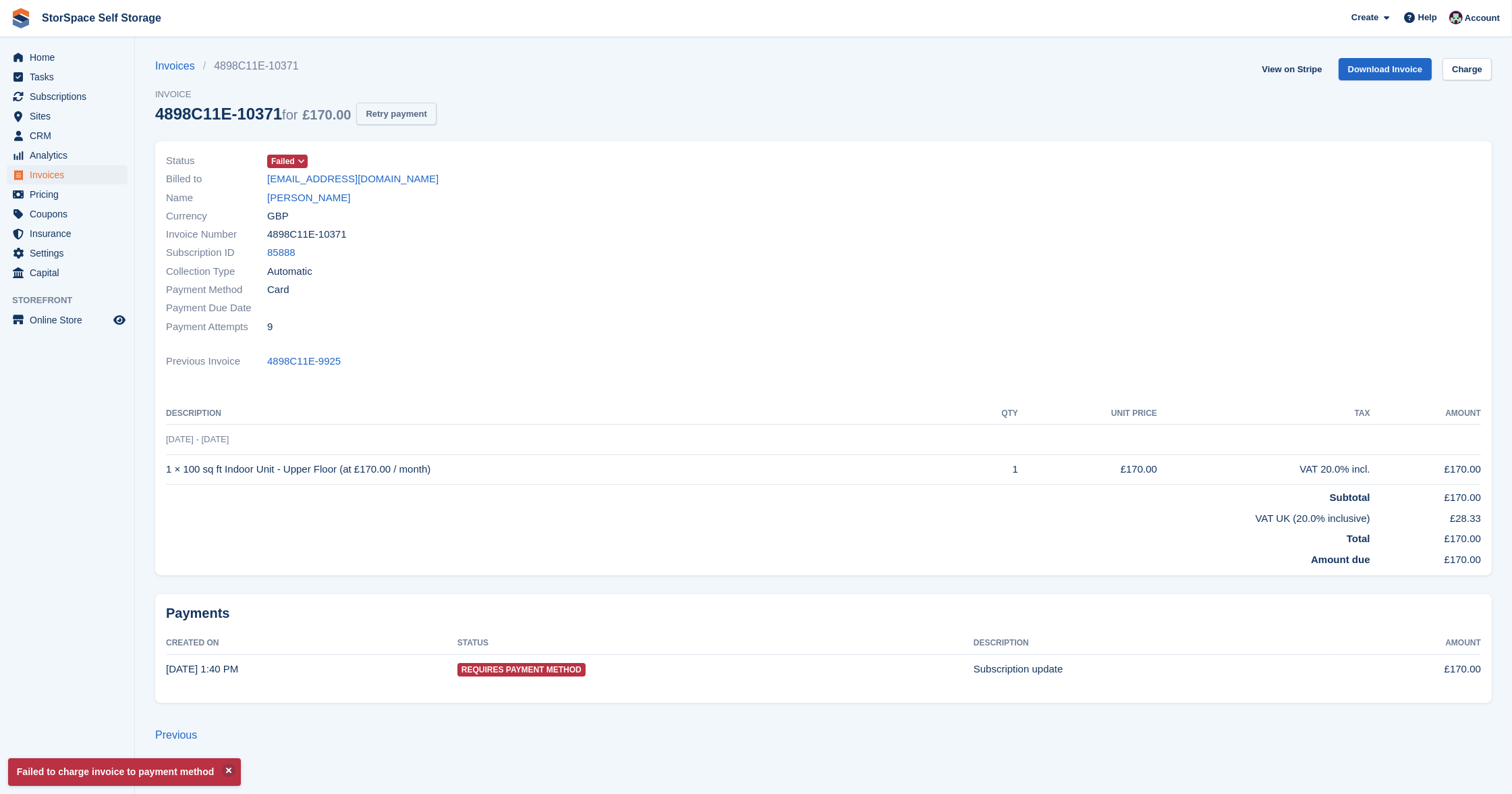
click at [420, 115] on button "Retry payment" at bounding box center [396, 113] width 79 height 22
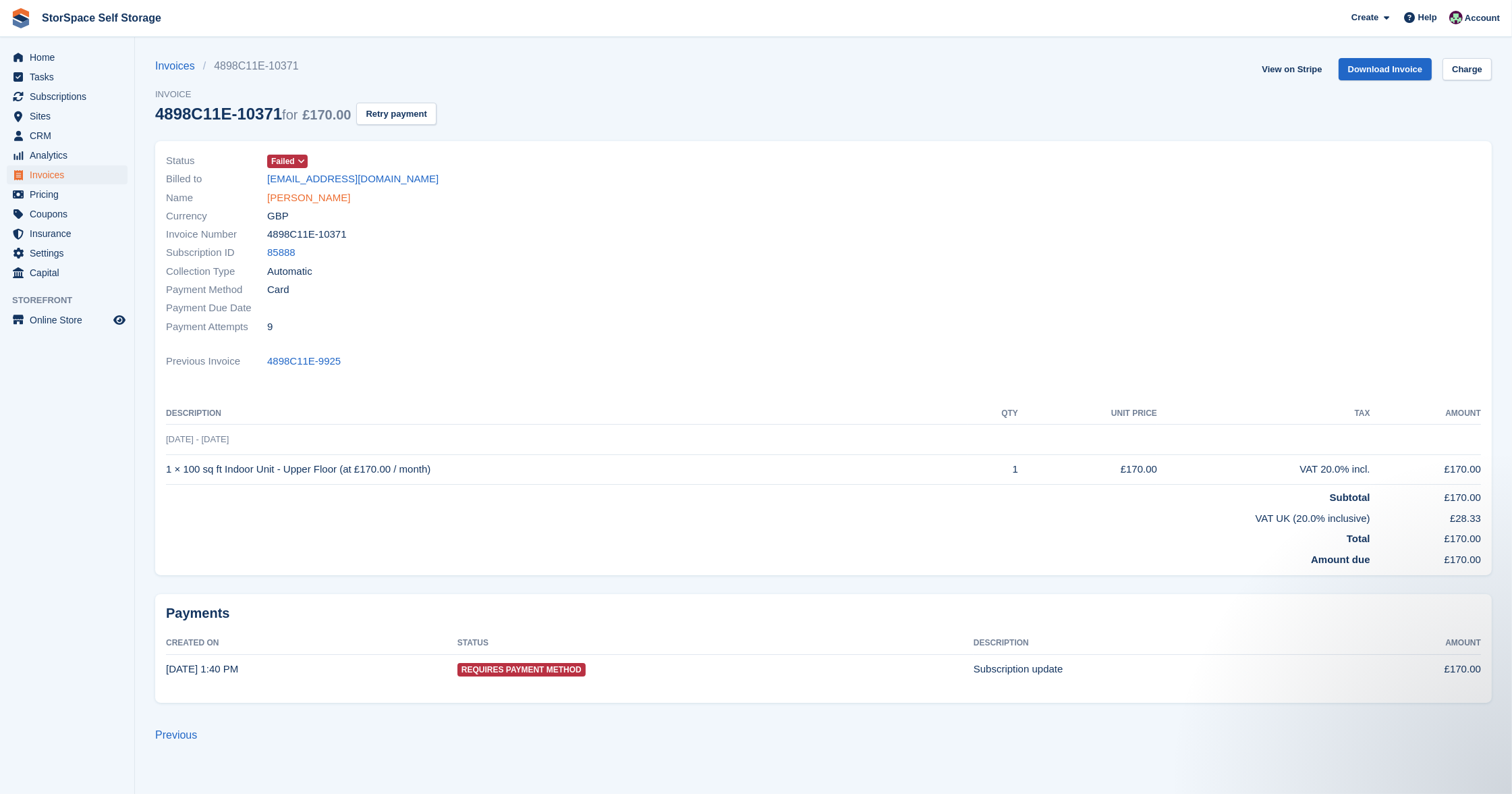
click at [304, 195] on link "[PERSON_NAME]" at bounding box center [308, 198] width 83 height 16
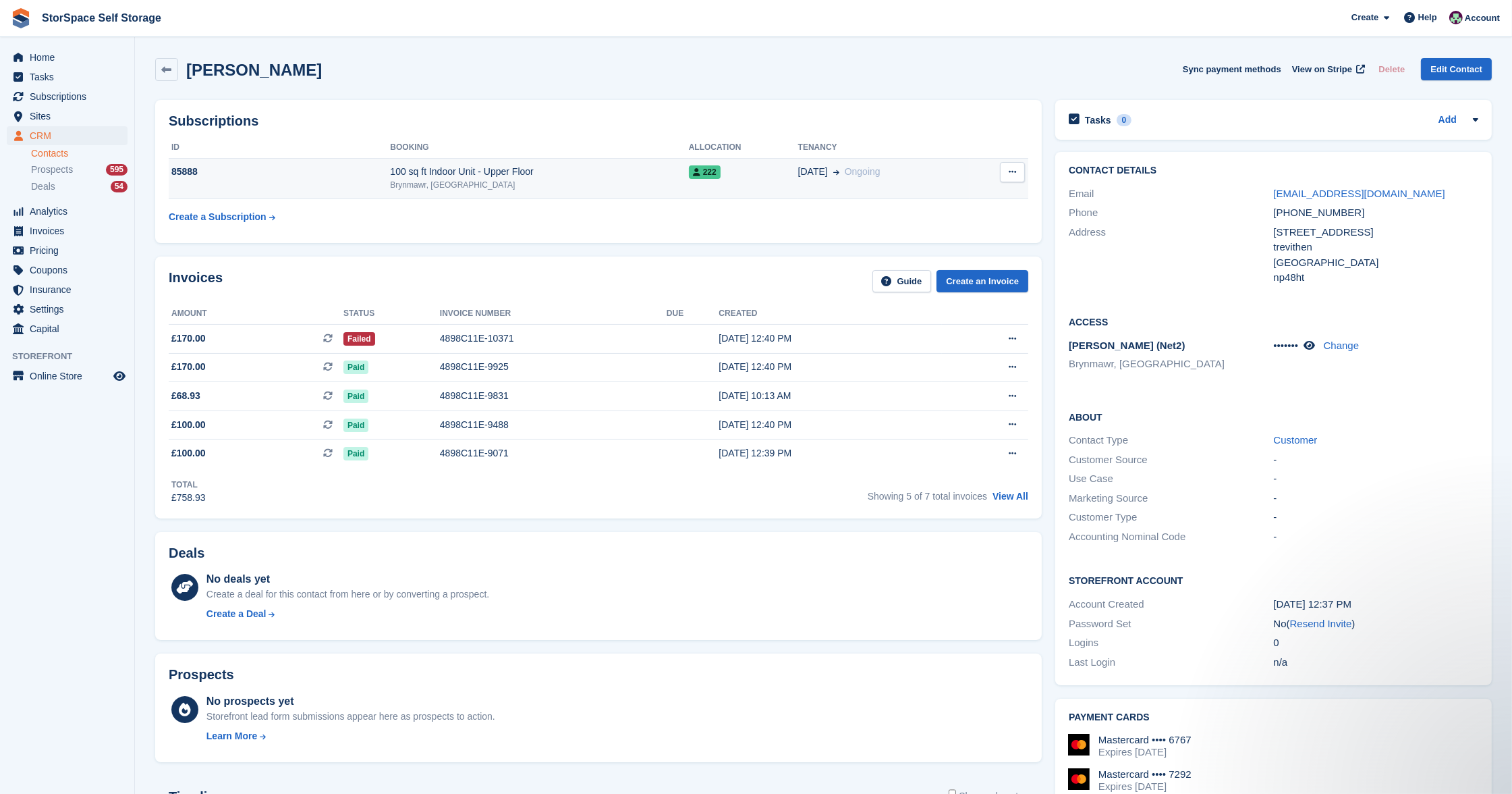
click at [452, 174] on div "100 sq ft Indoor Unit - Upper Floor" at bounding box center [539, 172] width 298 height 14
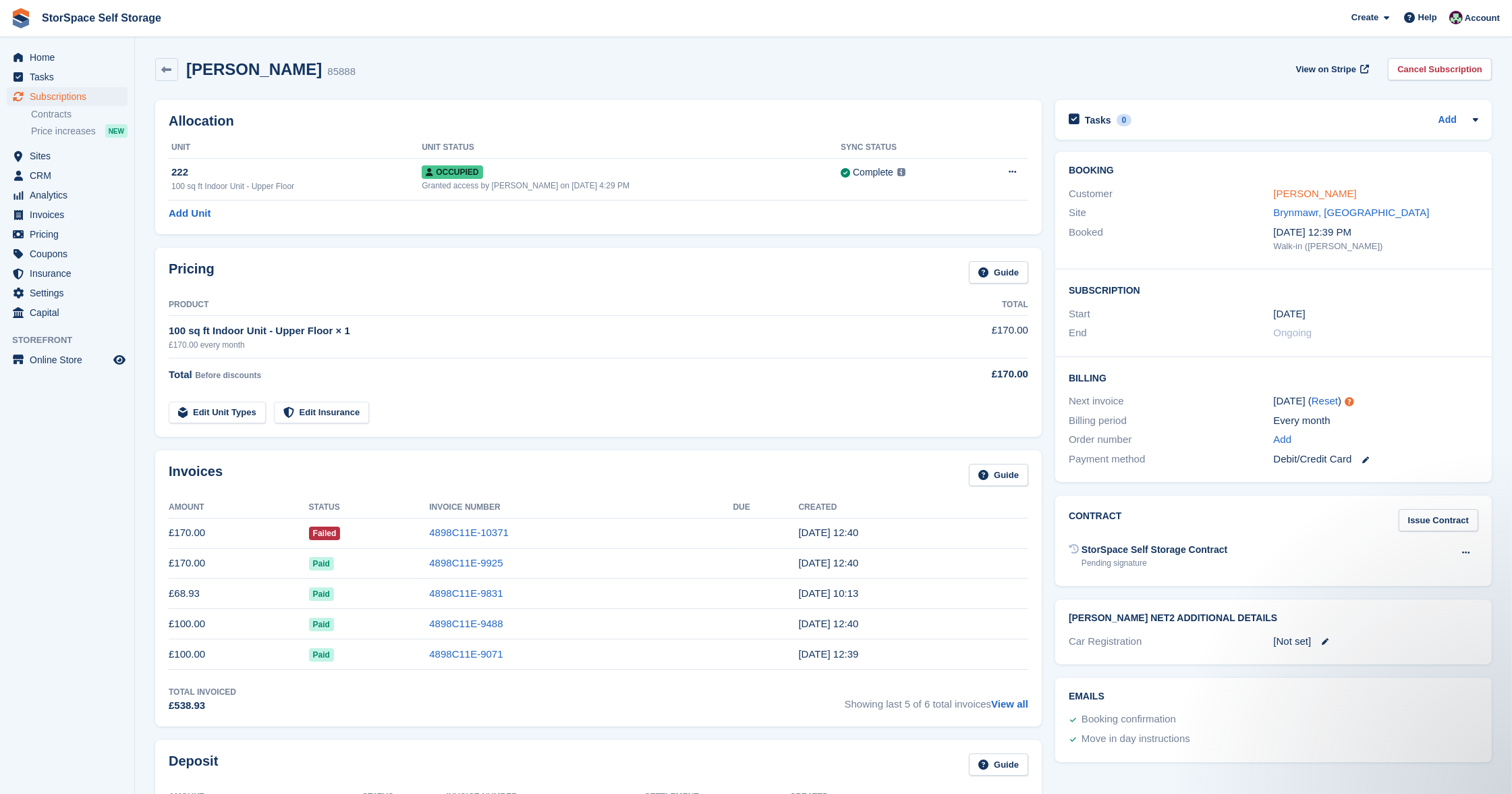
click at [1299, 195] on link "[PERSON_NAME]" at bounding box center [1315, 193] width 83 height 12
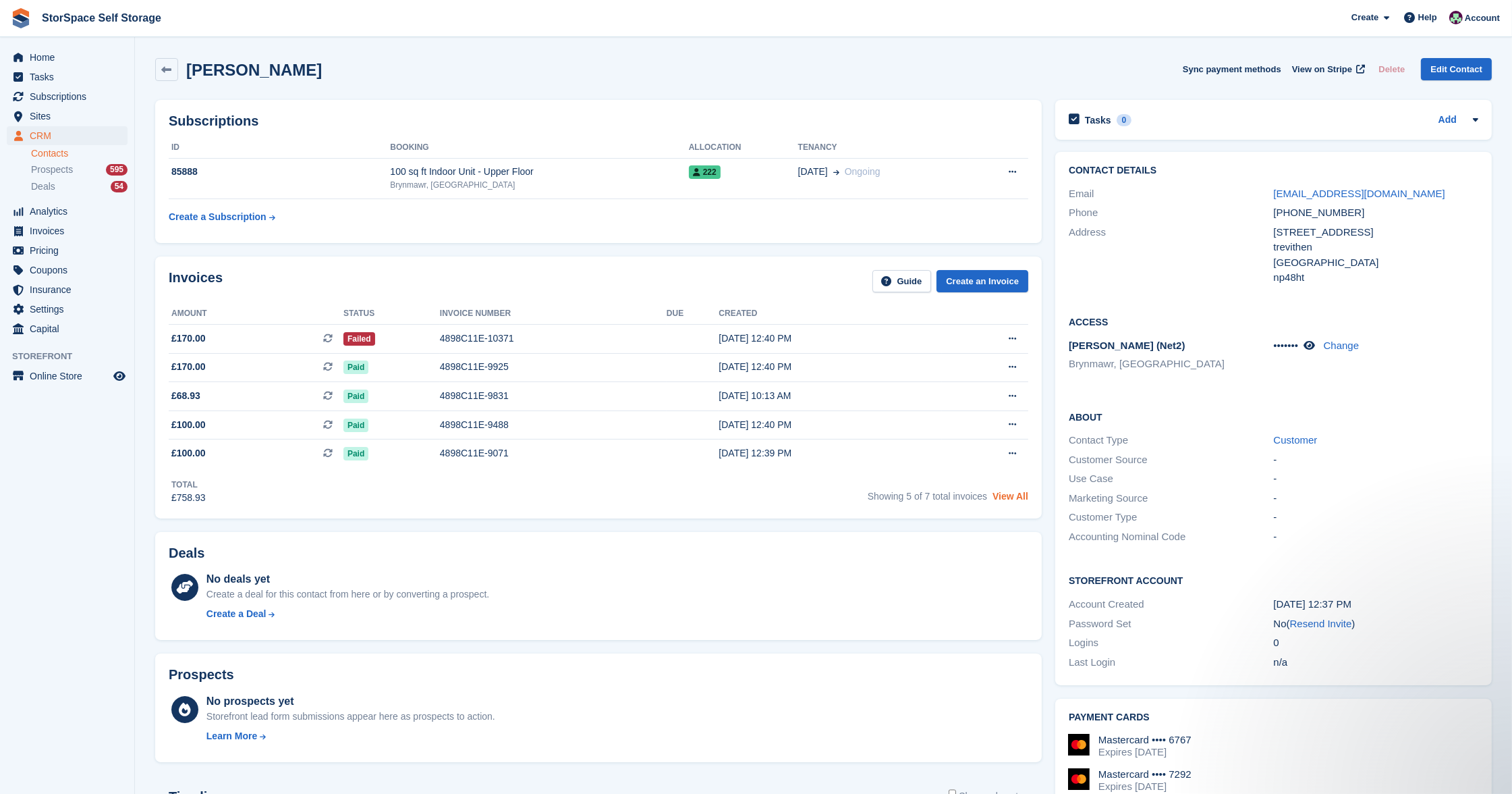
click at [1019, 496] on link "View All" at bounding box center [1010, 496] width 36 height 11
